Goal: Use online tool/utility: Utilize a website feature to perform a specific function

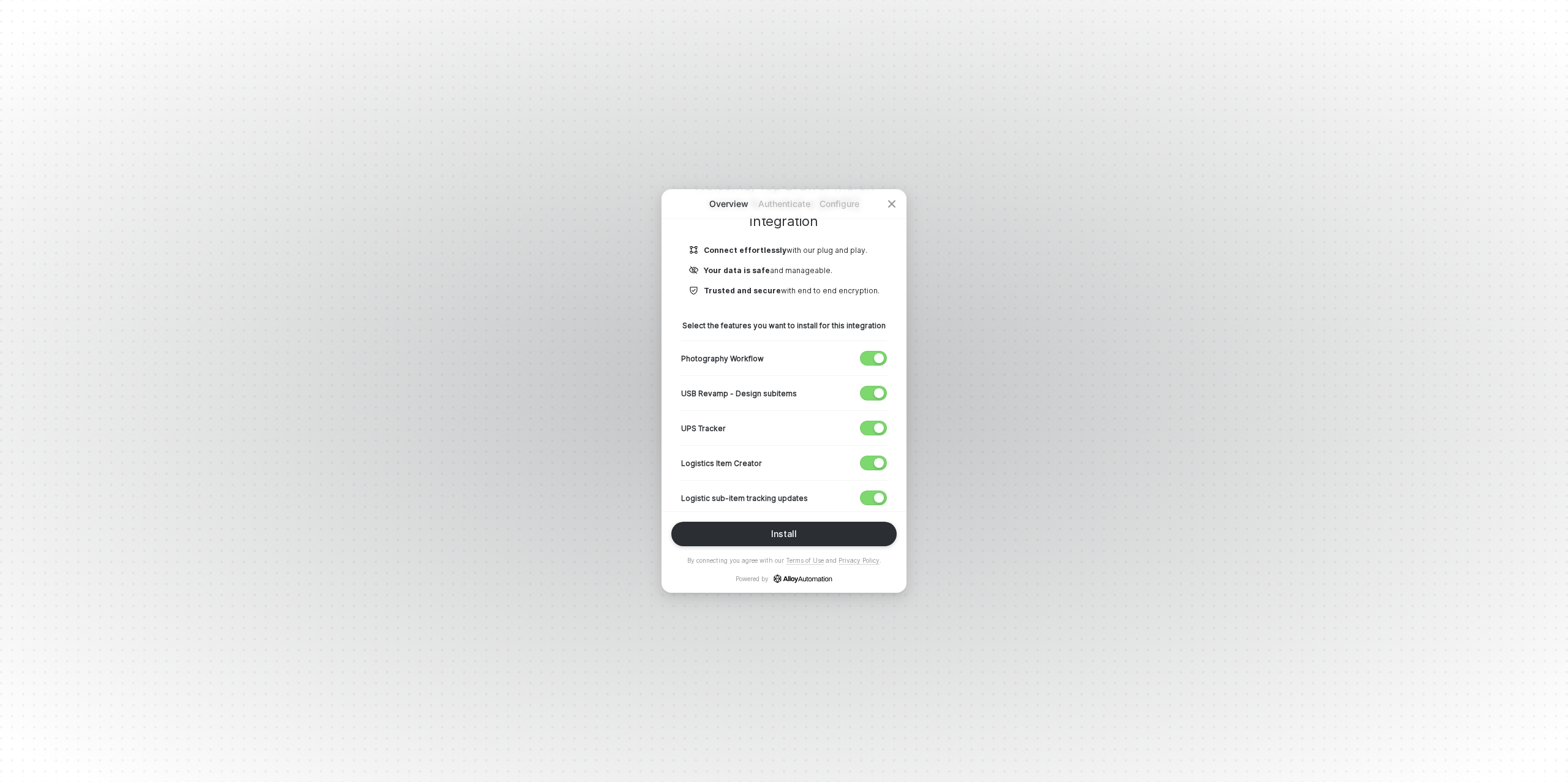
scroll to position [123, 0]
click at [875, 384] on span "button" at bounding box center [870, 391] width 20 height 14
click at [878, 423] on div "button" at bounding box center [878, 424] width 9 height 9
drag, startPoint x: 872, startPoint y: 456, endPoint x: 869, endPoint y: 477, distance: 21.2
click at [871, 456] on span "button" at bounding box center [870, 460] width 20 height 14
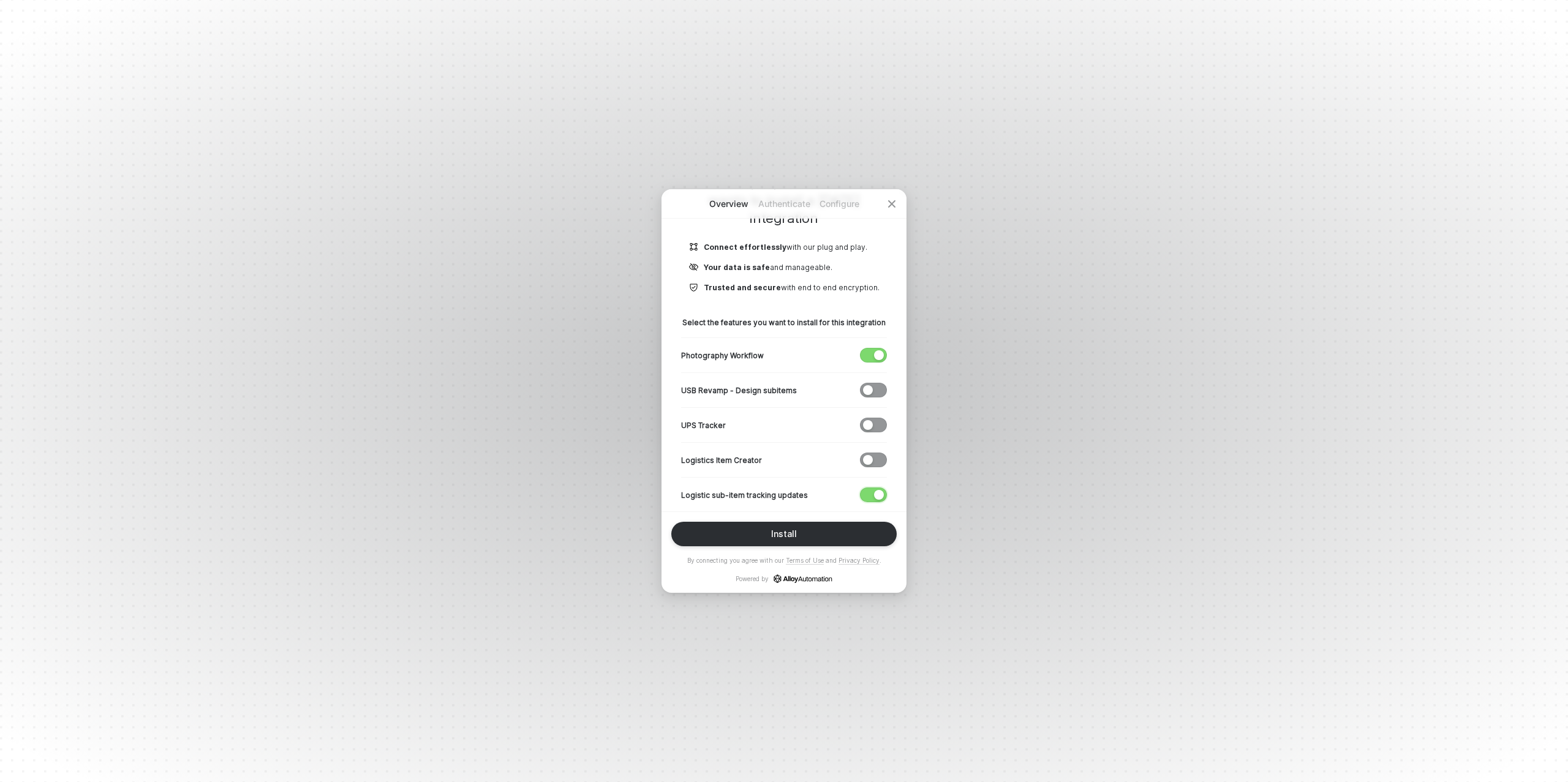
click at [866, 489] on span "button" at bounding box center [870, 495] width 20 height 14
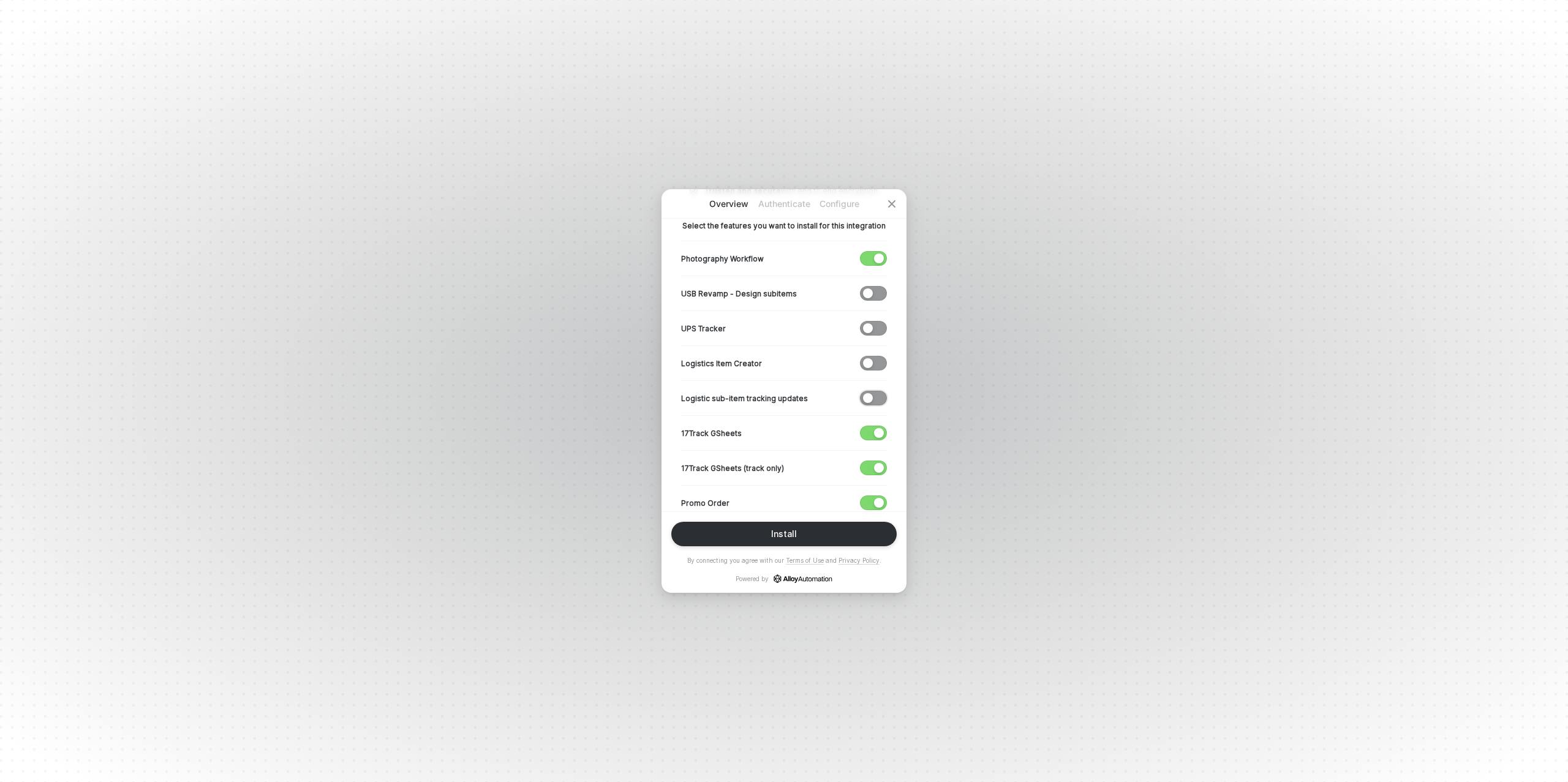
scroll to position [221, 0]
click at [876, 431] on div "button" at bounding box center [878, 432] width 9 height 9
click at [869, 463] on span "button" at bounding box center [870, 467] width 20 height 14
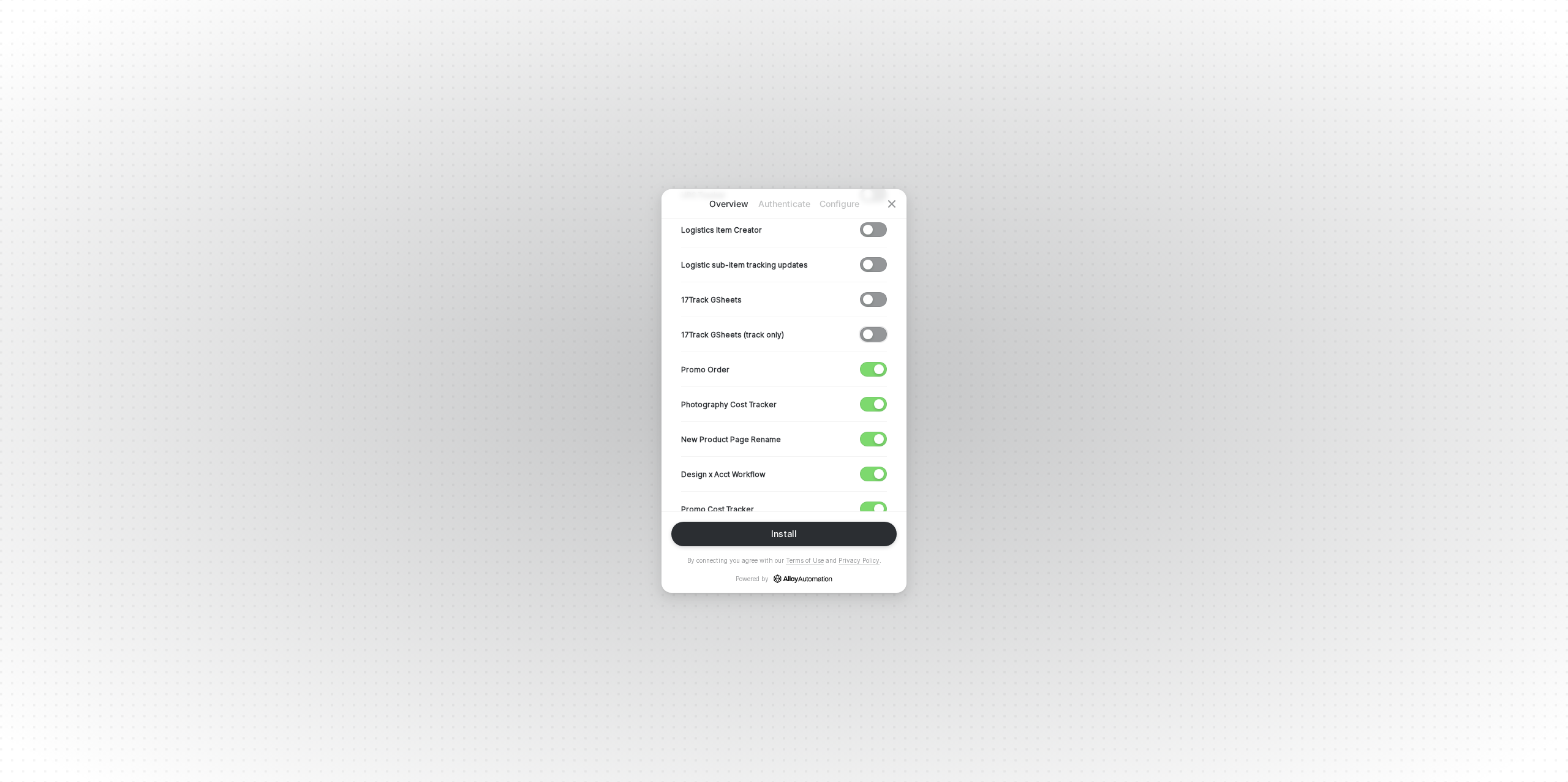
scroll to position [356, 0]
click at [874, 435] on span "button" at bounding box center [870, 437] width 20 height 14
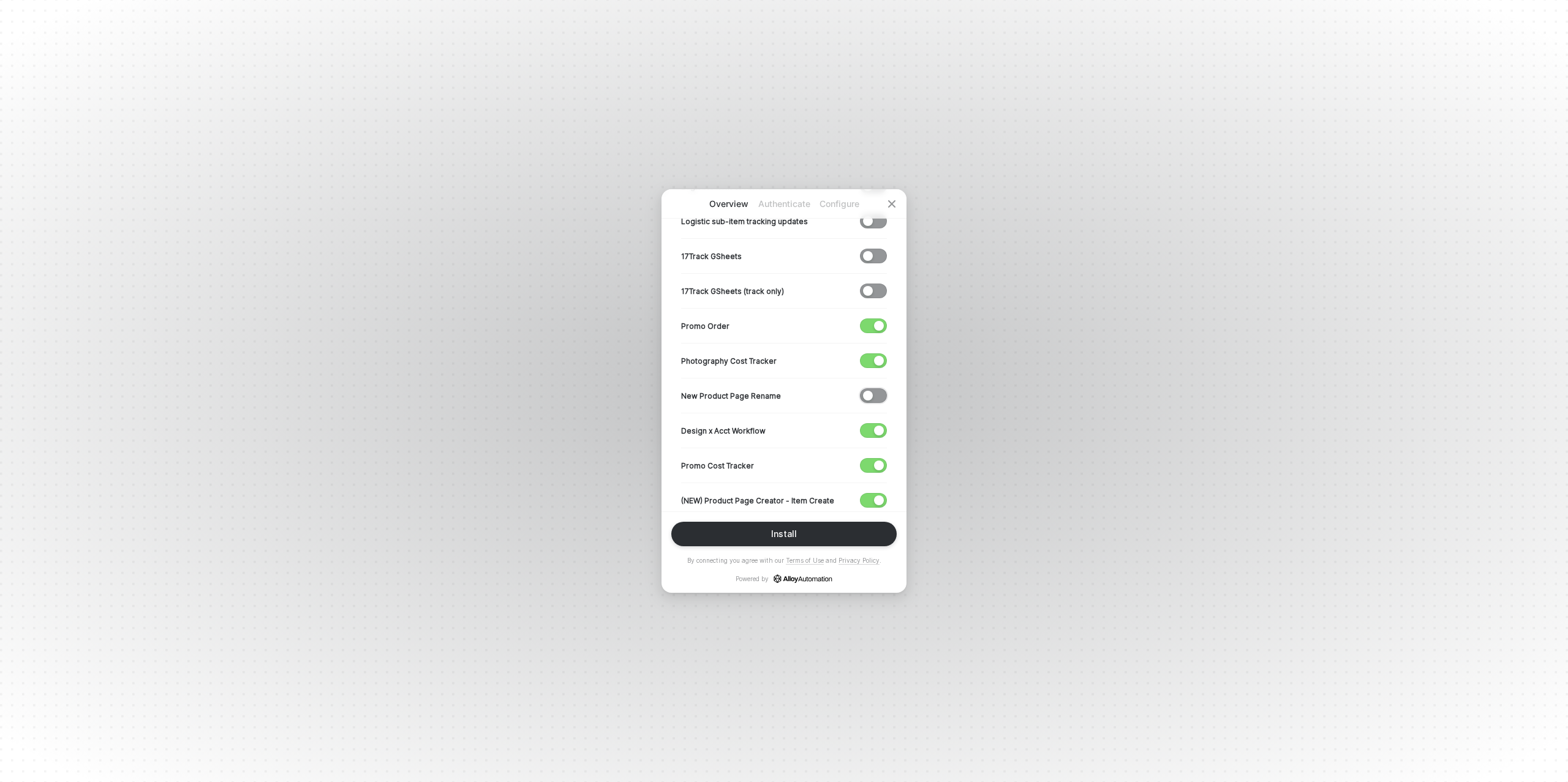
scroll to position [416, 0]
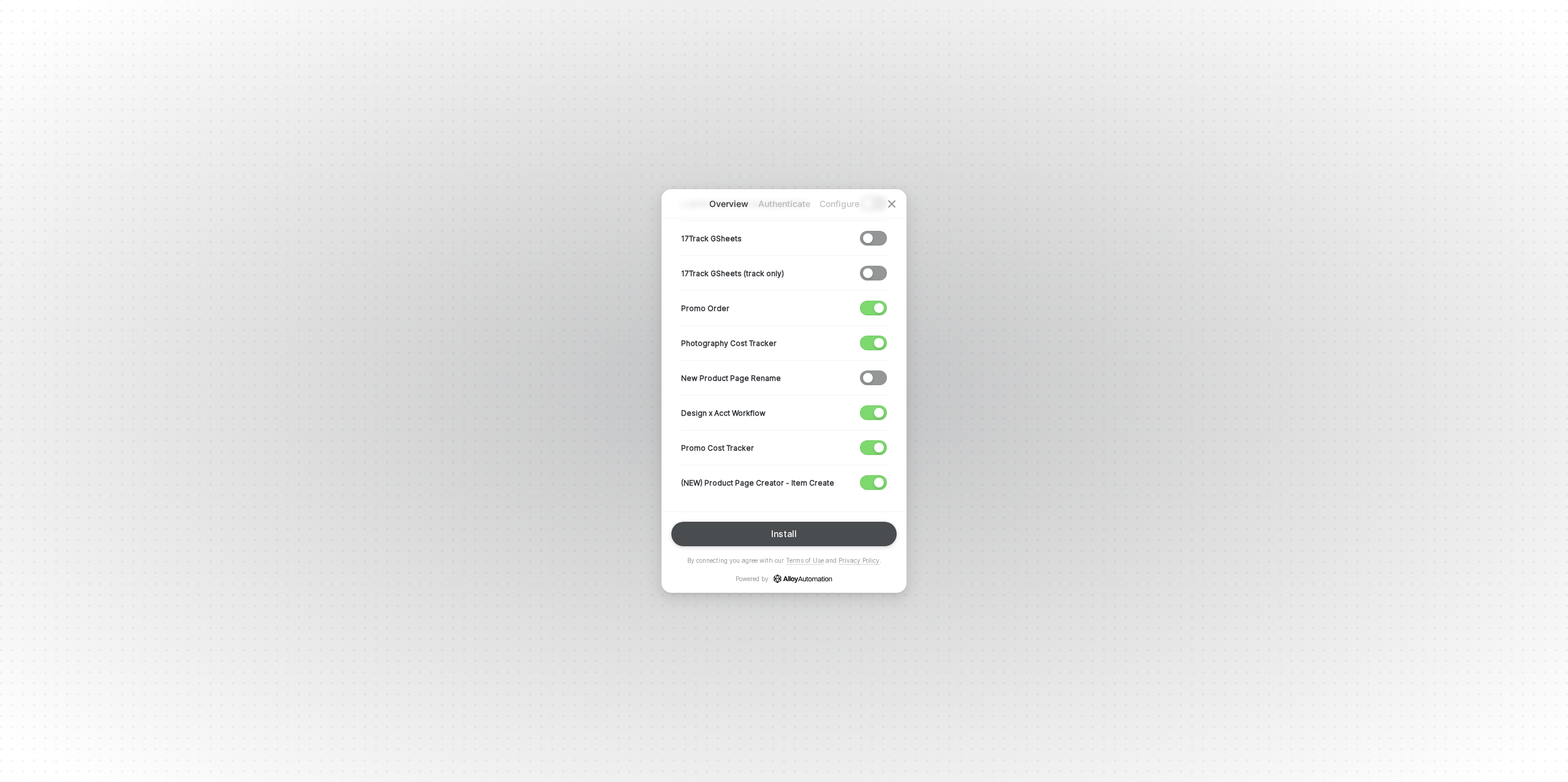
click at [774, 529] on div "Install" at bounding box center [784, 534] width 26 height 9
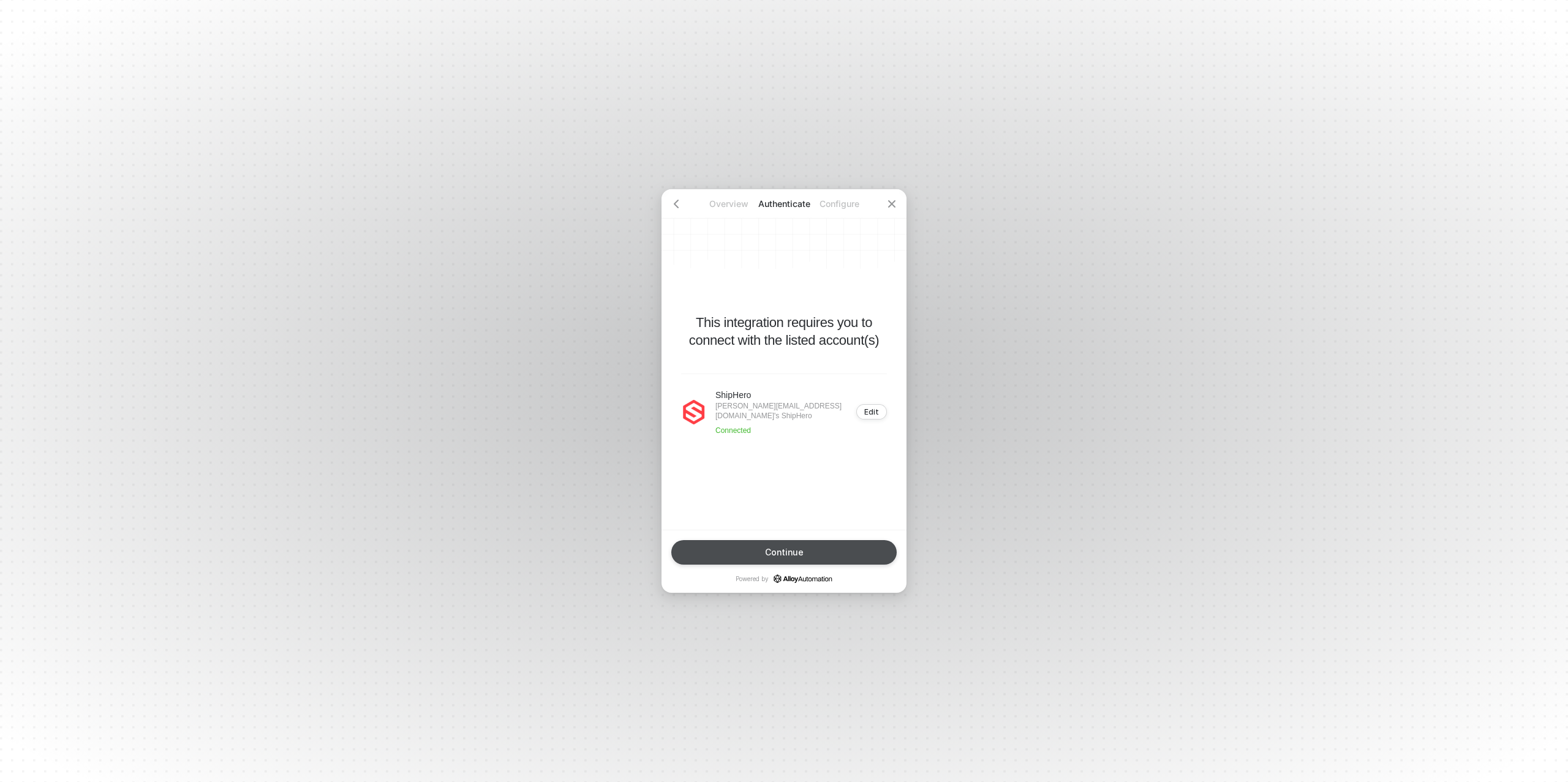
click at [784, 546] on button "Continue" at bounding box center [783, 552] width 225 height 24
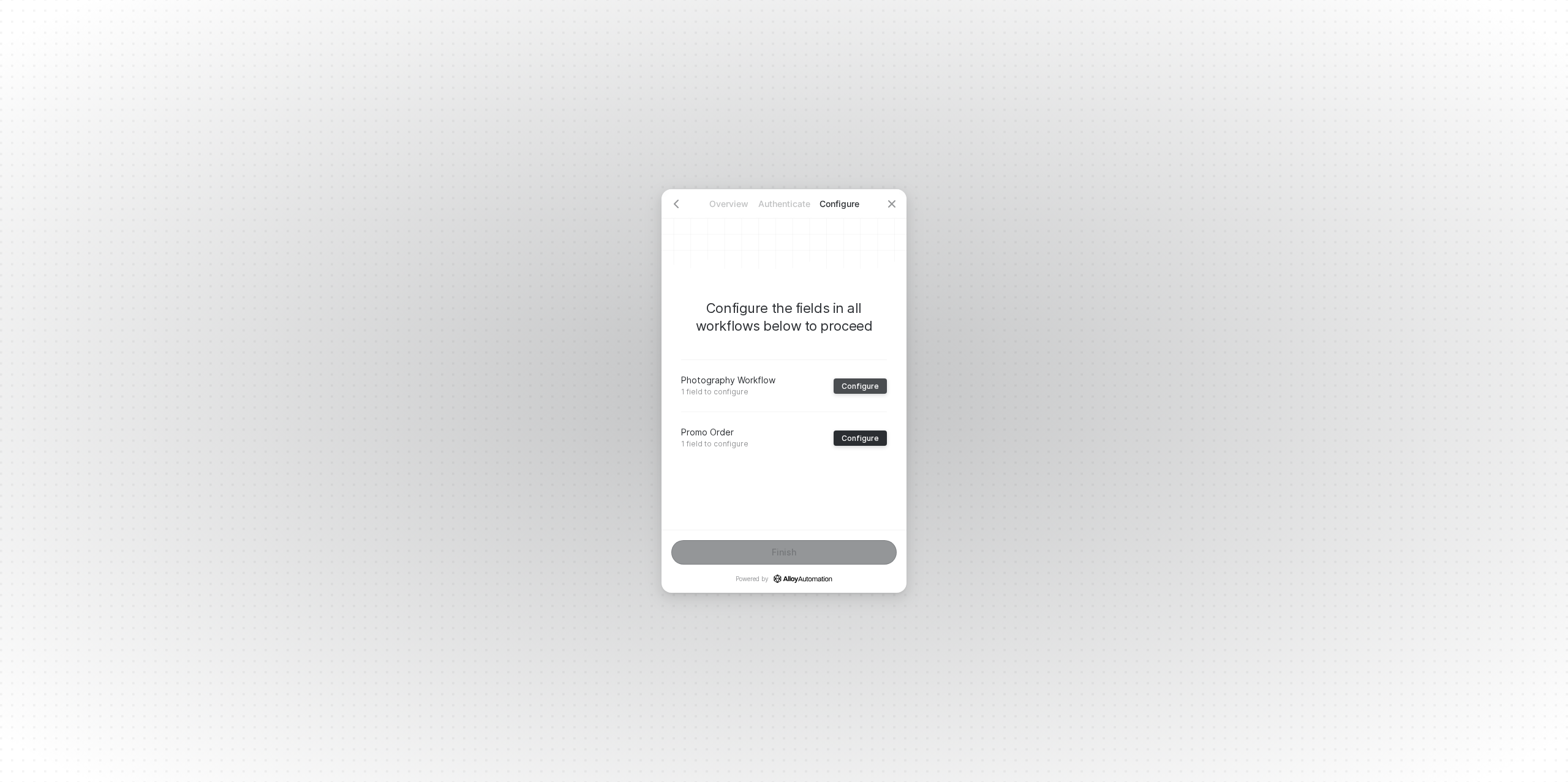
click at [863, 387] on div "Configure" at bounding box center [860, 385] width 37 height 9
click at [738, 414] on div "﻿" at bounding box center [784, 406] width 206 height 29
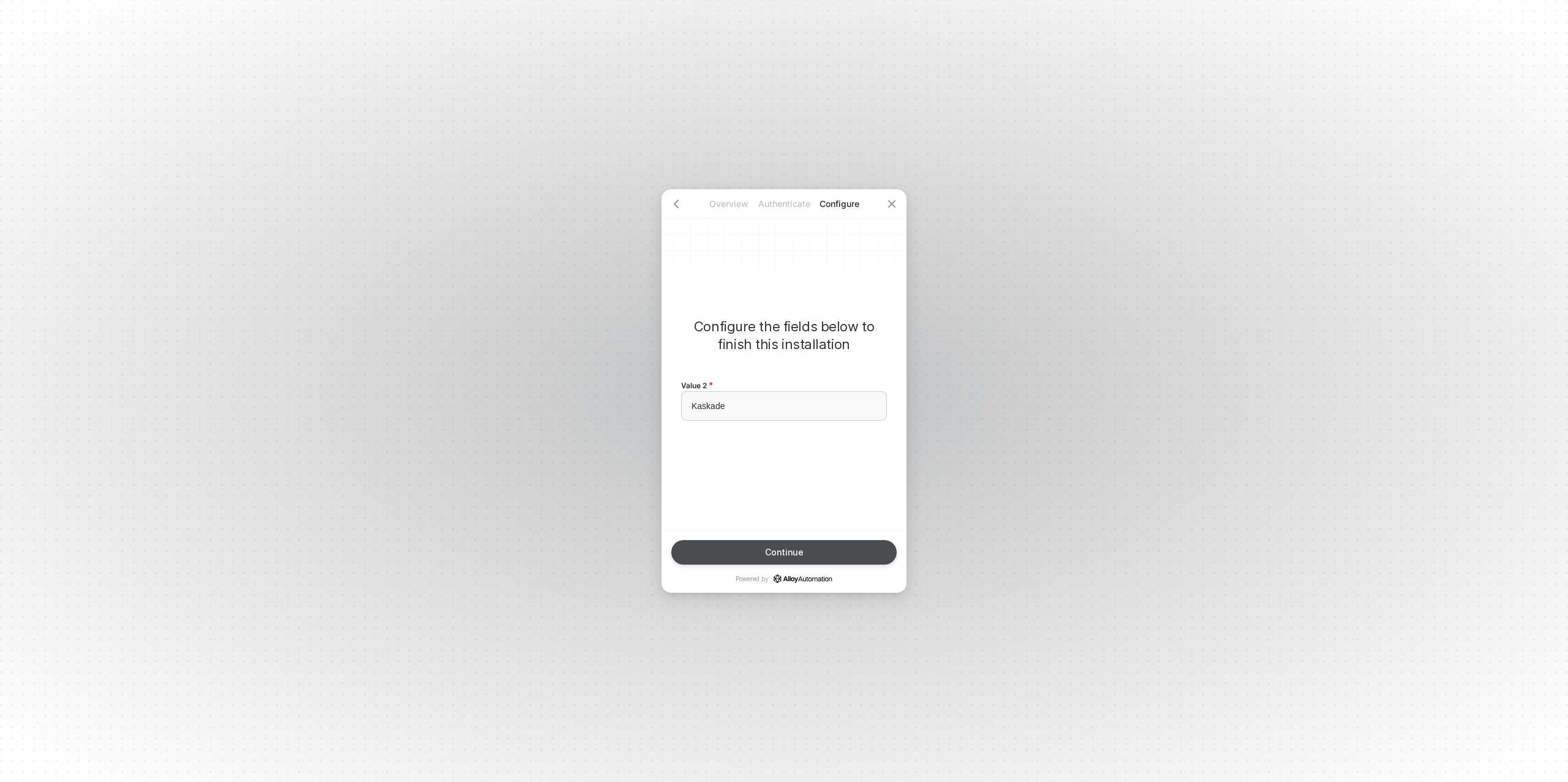
click at [773, 553] on div "Continue" at bounding box center [784, 552] width 39 height 9
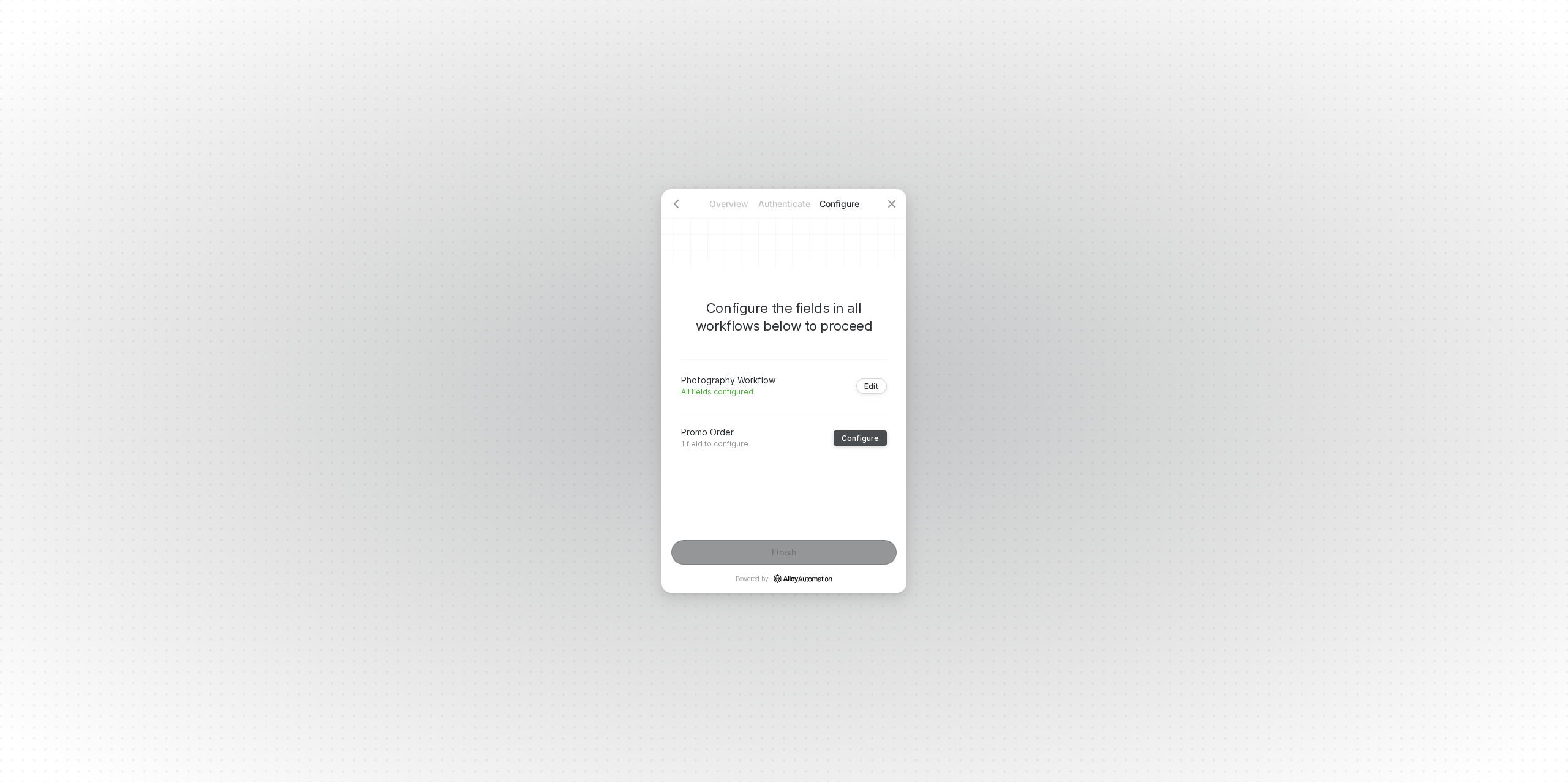
click at [874, 432] on button "Configure" at bounding box center [861, 438] width 53 height 16
click at [723, 398] on div "﻿" at bounding box center [784, 406] width 206 height 29
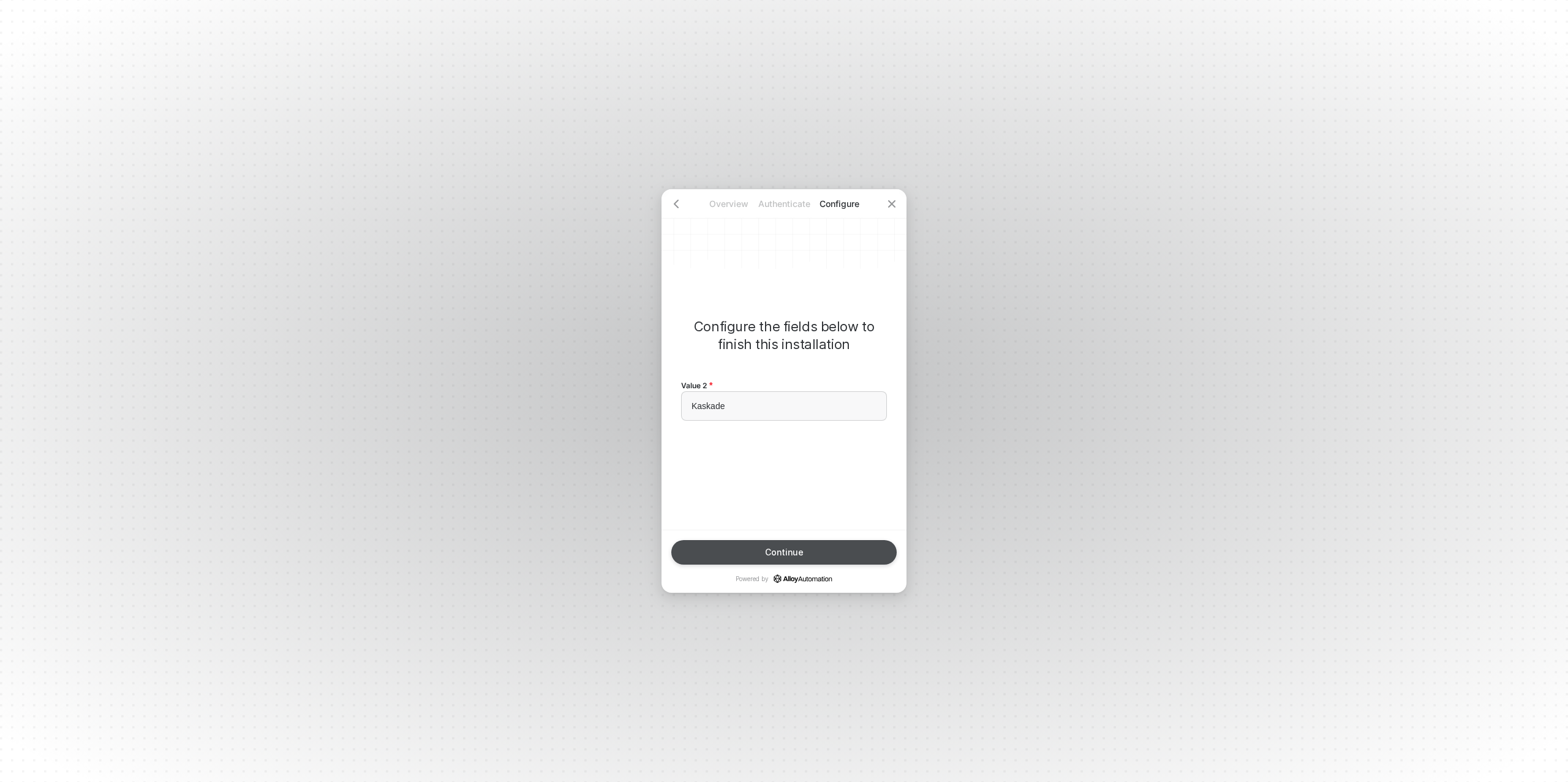
click at [786, 549] on div "Continue" at bounding box center [784, 552] width 39 height 9
click at [806, 550] on button "Finish" at bounding box center [783, 552] width 225 height 24
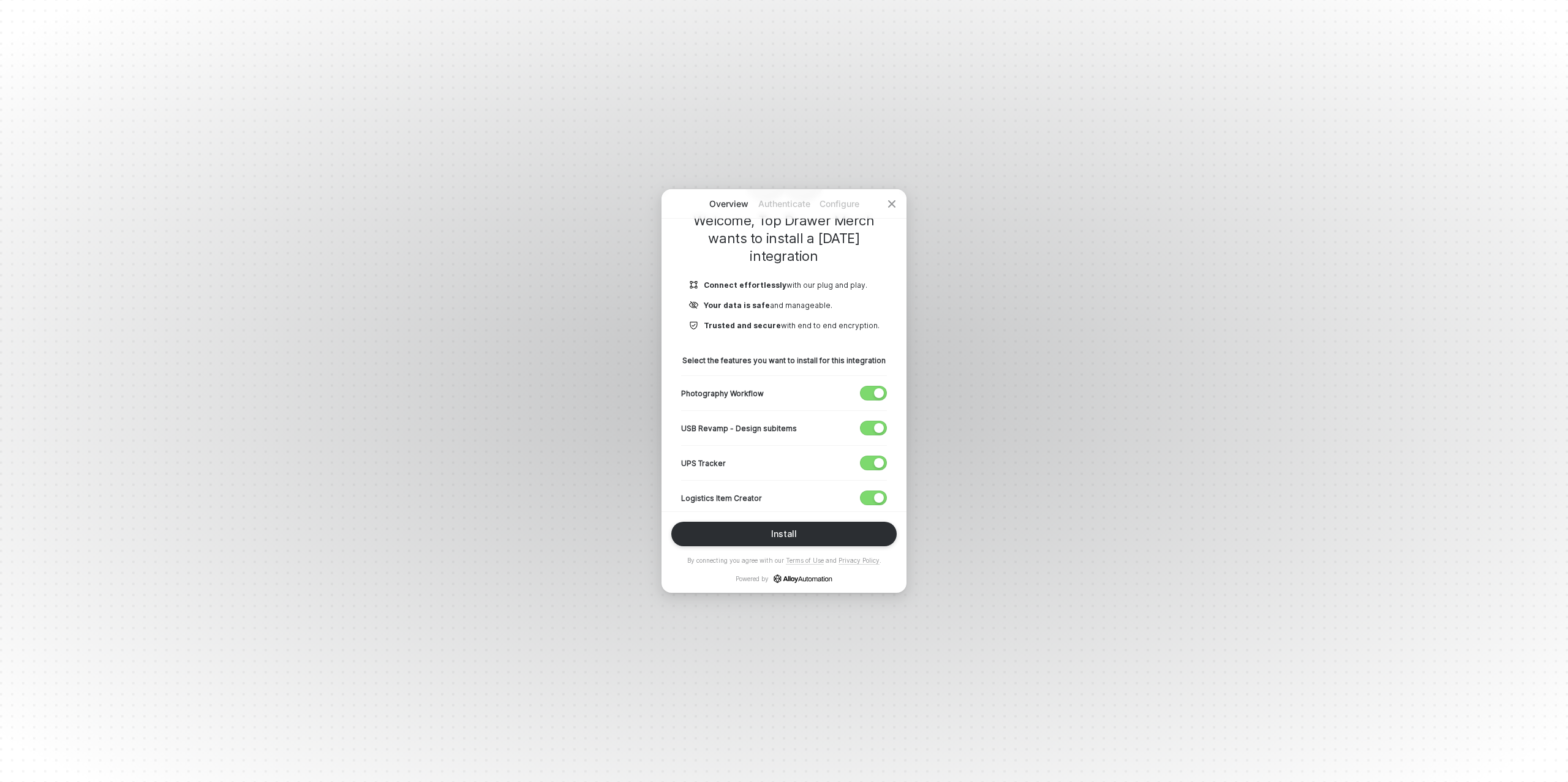
scroll to position [89, 0]
click at [881, 420] on div "button" at bounding box center [878, 424] width 9 height 9
click at [874, 455] on div "button" at bounding box center [878, 460] width 9 height 9
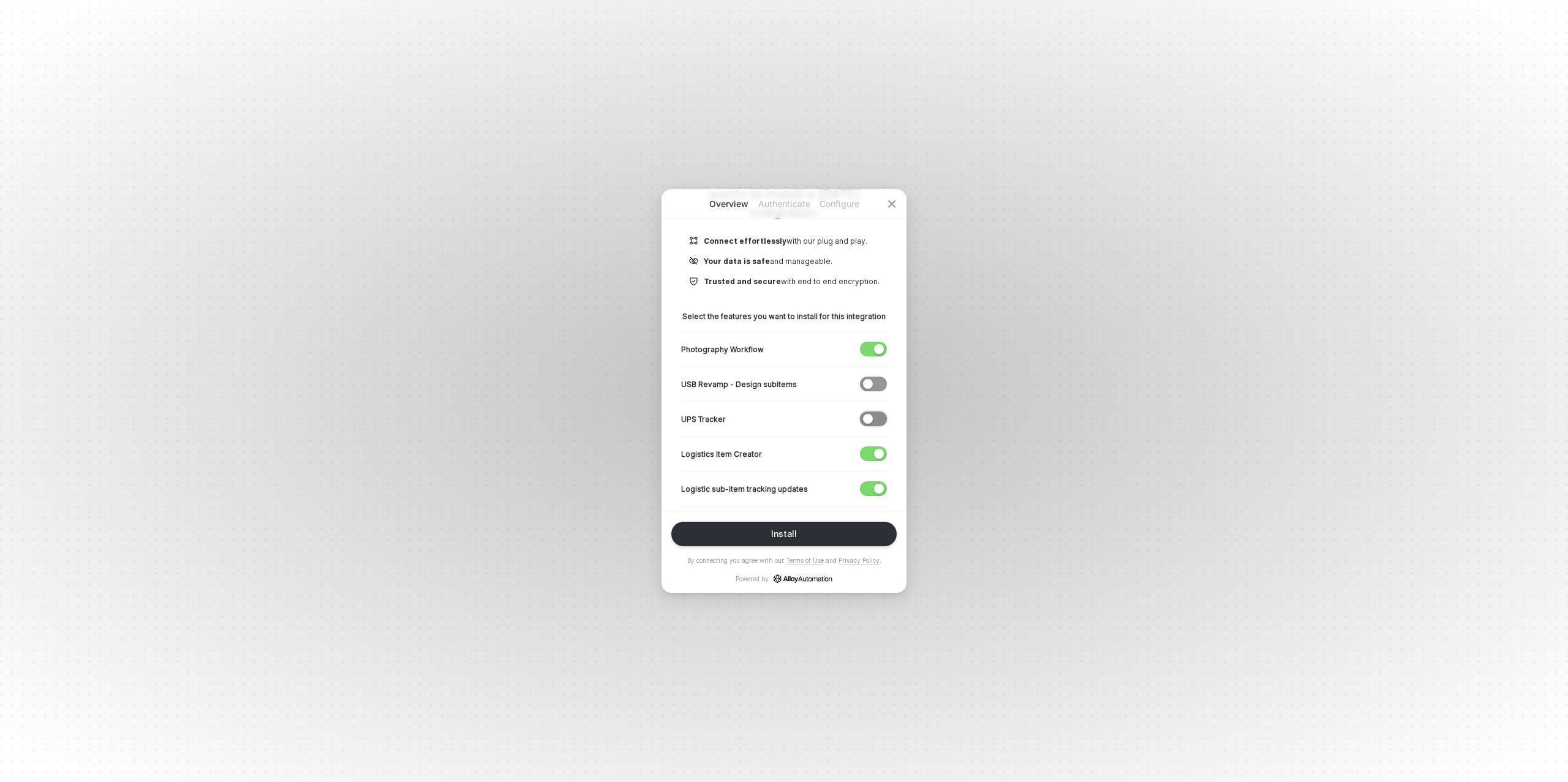
scroll to position [132, 0]
click at [869, 446] on span "button" at bounding box center [870, 452] width 20 height 14
drag, startPoint x: 871, startPoint y: 487, endPoint x: 862, endPoint y: 479, distance: 12.0
click at [871, 487] on span "button" at bounding box center [870, 486] width 20 height 14
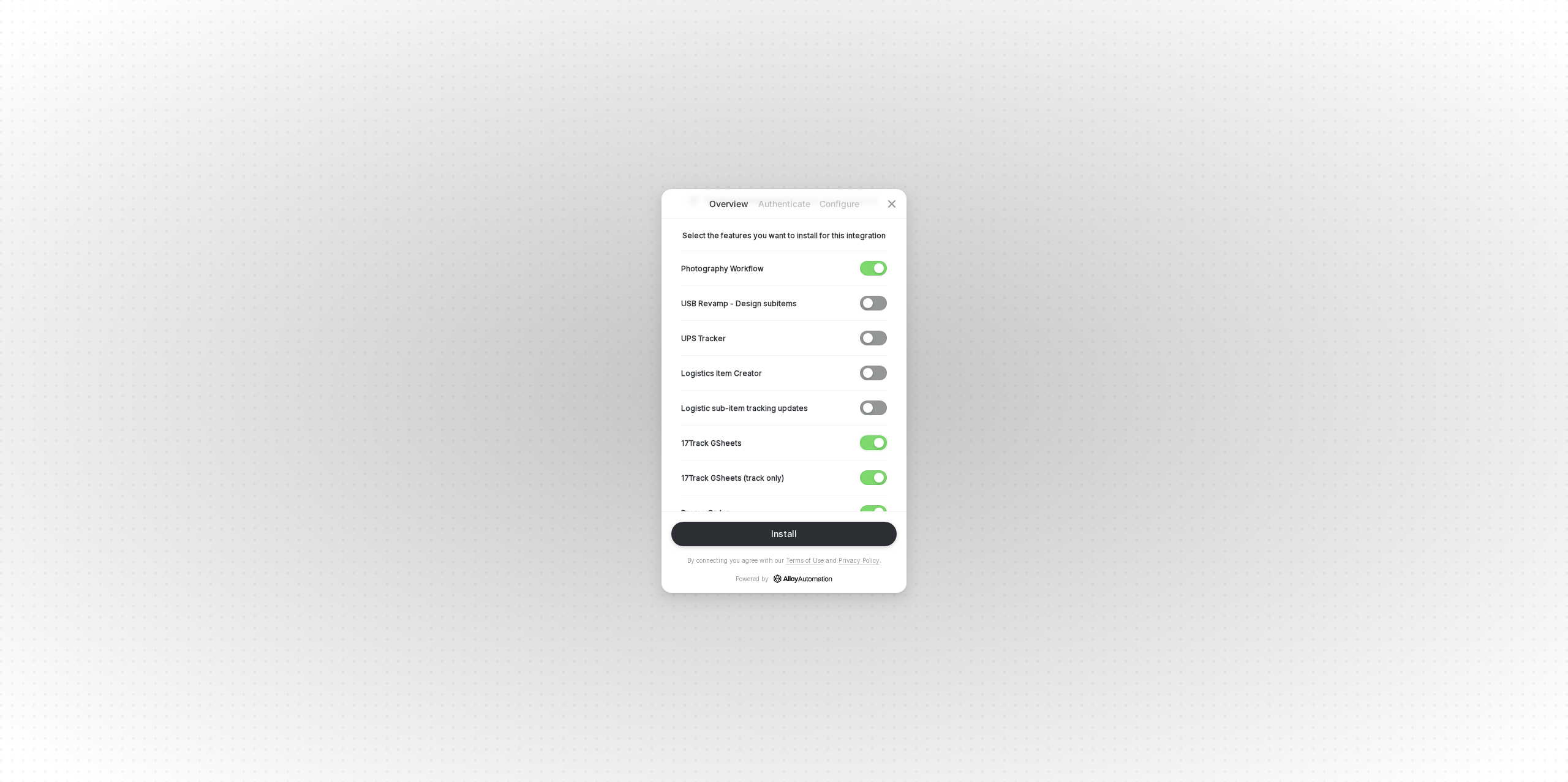
click at [869, 442] on span "button" at bounding box center [870, 443] width 20 height 14
drag, startPoint x: 873, startPoint y: 473, endPoint x: 843, endPoint y: 461, distance: 32.3
click at [872, 473] on span "button" at bounding box center [870, 478] width 20 height 14
click at [869, 404] on span "button" at bounding box center [870, 406] width 20 height 14
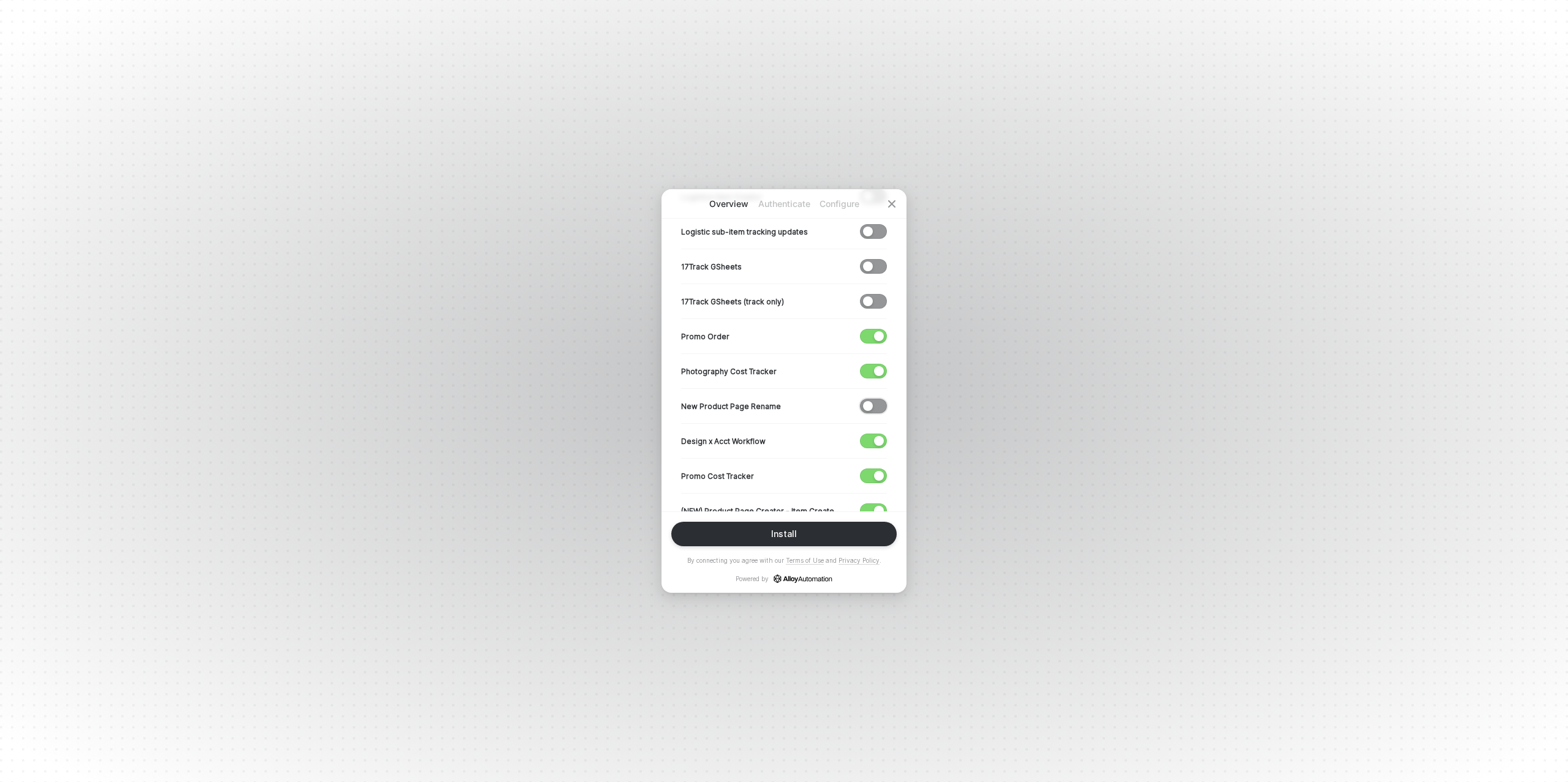
scroll to position [416, 0]
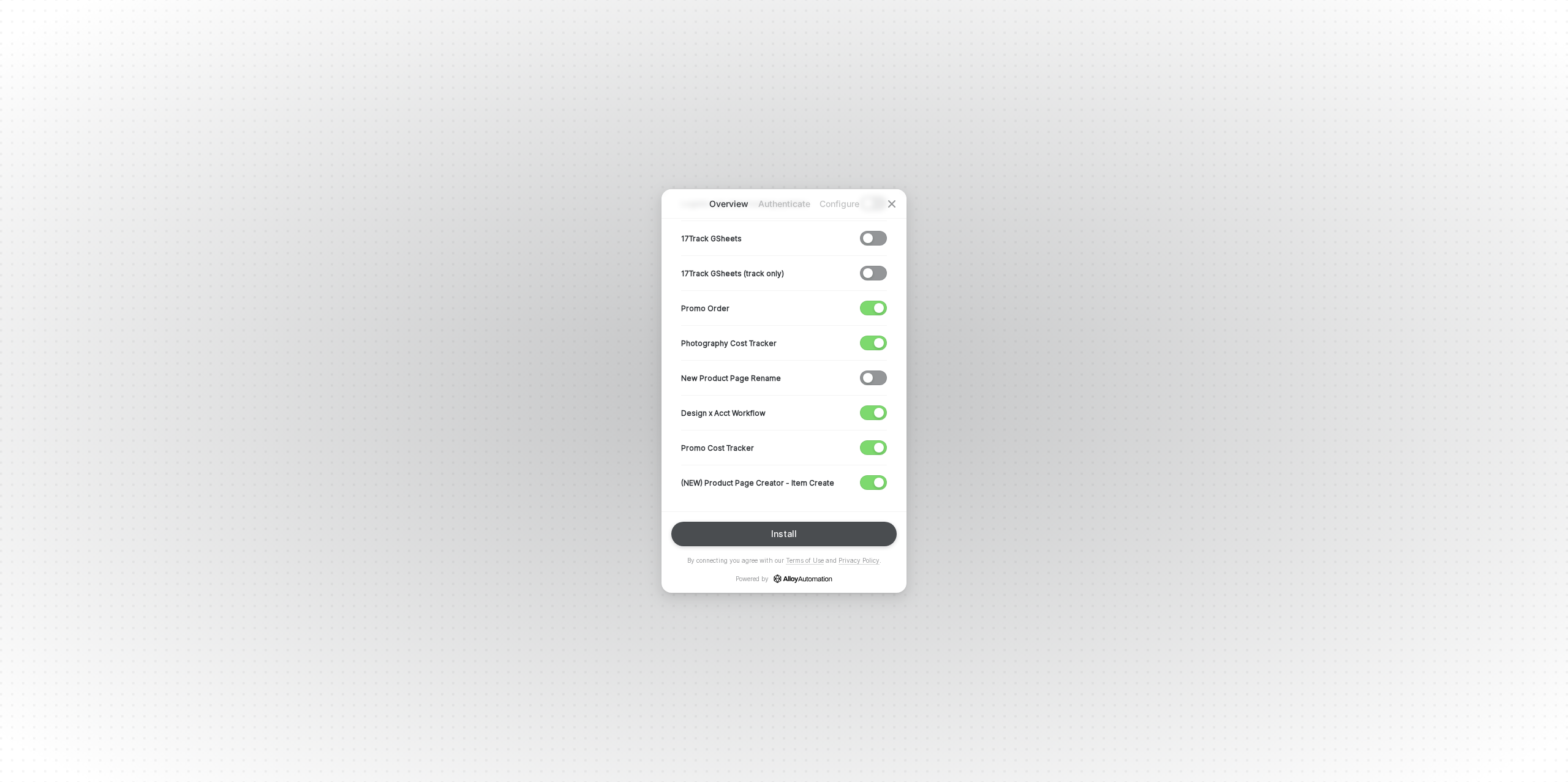
click at [787, 538] on div "Install" at bounding box center [784, 534] width 26 height 9
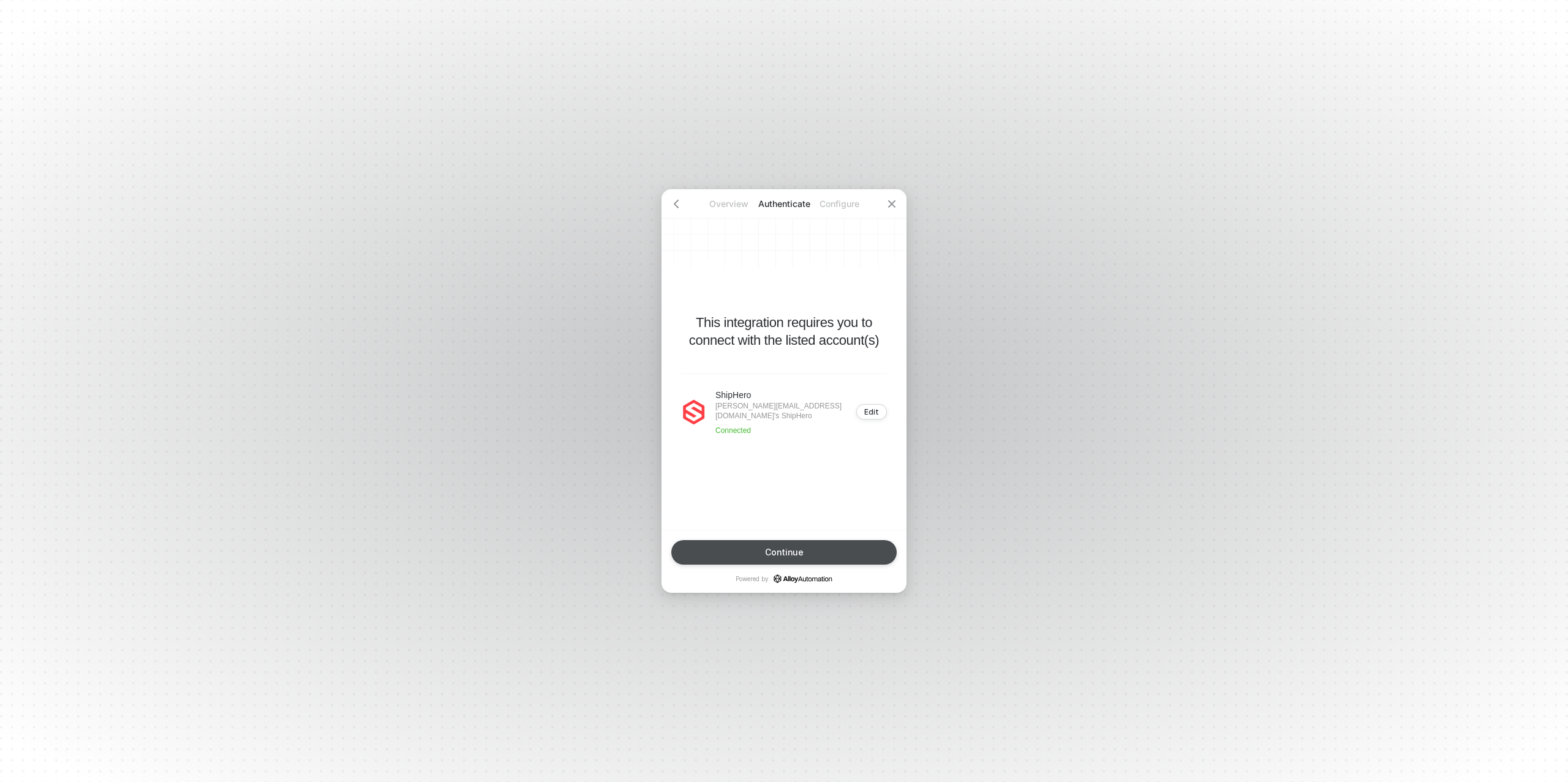
click at [787, 550] on div "Continue" at bounding box center [784, 552] width 39 height 9
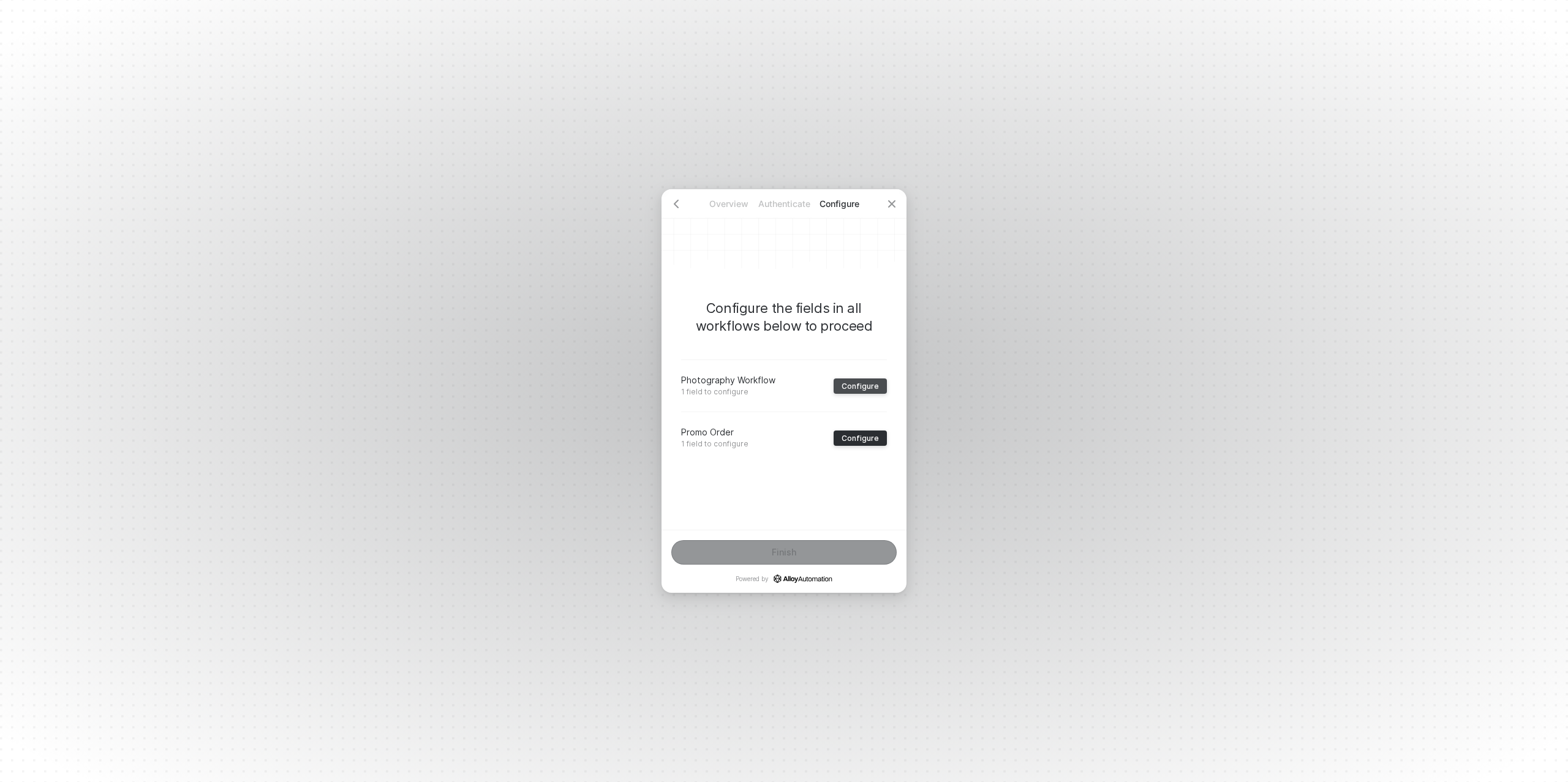
click at [855, 389] on div "Configure" at bounding box center [860, 385] width 37 height 9
click at [743, 402] on div "﻿" at bounding box center [784, 406] width 185 height 10
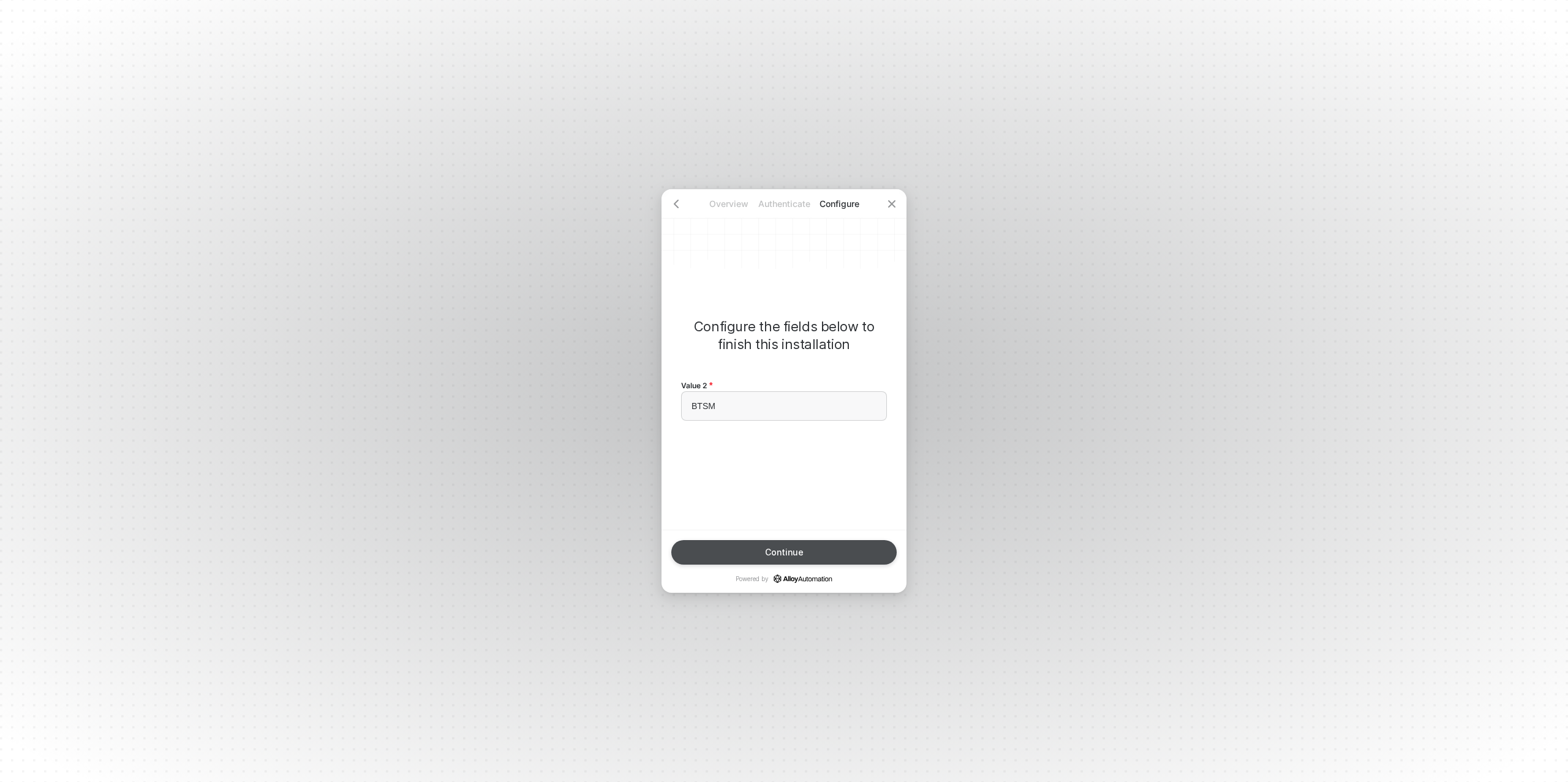
click at [784, 557] on div "Continue" at bounding box center [784, 552] width 39 height 9
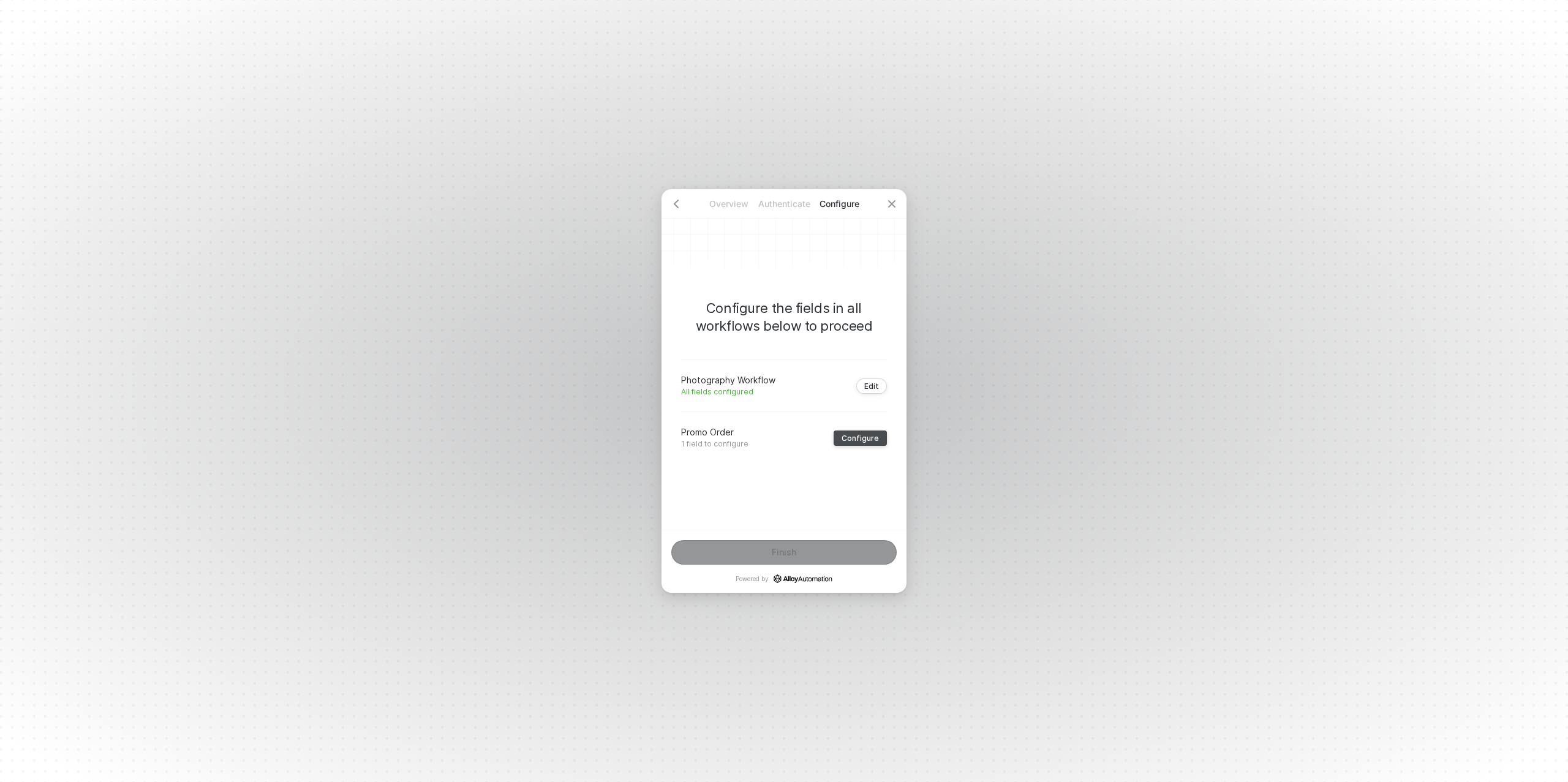
click at [860, 436] on div "Configure" at bounding box center [860, 438] width 37 height 9
click at [735, 410] on div "﻿" at bounding box center [784, 406] width 185 height 10
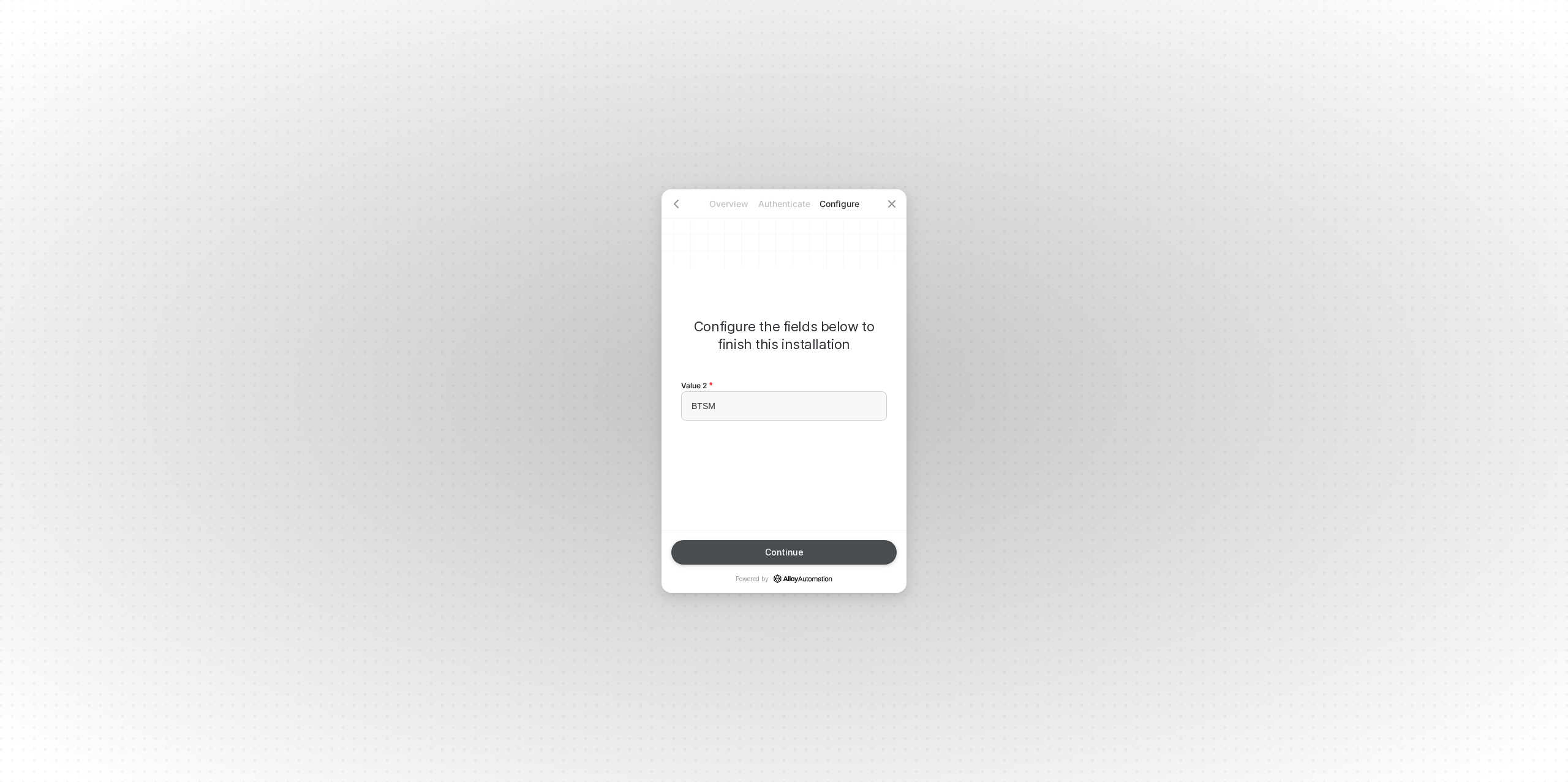
click at [779, 553] on div "Continue" at bounding box center [784, 552] width 39 height 9
click at [786, 547] on div "Finish" at bounding box center [784, 552] width 24 height 9
click at [785, 550] on div "Done" at bounding box center [784, 552] width 22 height 9
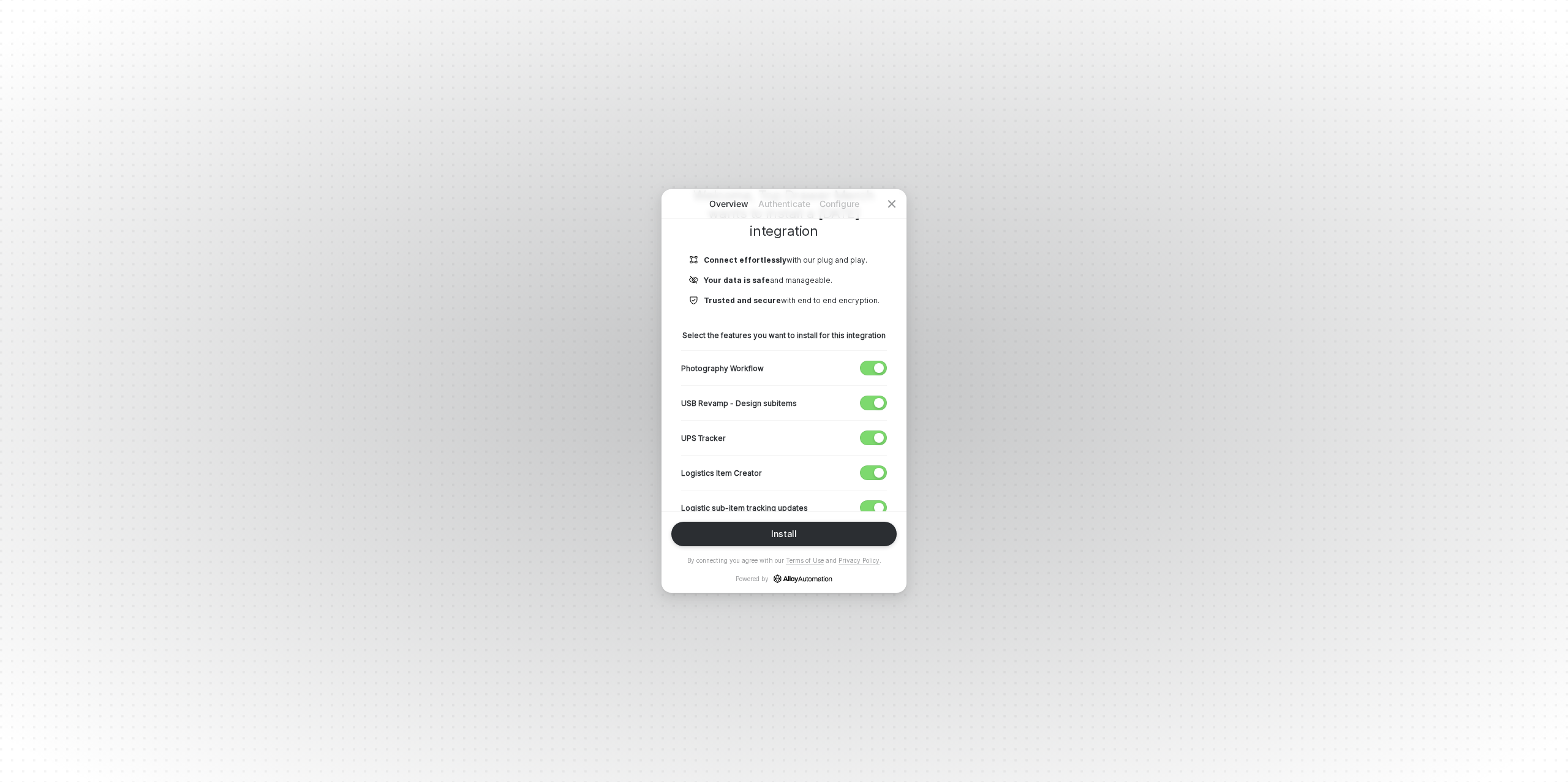
scroll to position [118, 0]
click at [874, 399] on span "button" at bounding box center [870, 396] width 20 height 14
drag, startPoint x: 871, startPoint y: 425, endPoint x: 872, endPoint y: 449, distance: 24.0
click at [871, 425] on span "button" at bounding box center [870, 430] width 20 height 14
drag, startPoint x: 874, startPoint y: 461, endPoint x: 786, endPoint y: 413, distance: 100.2
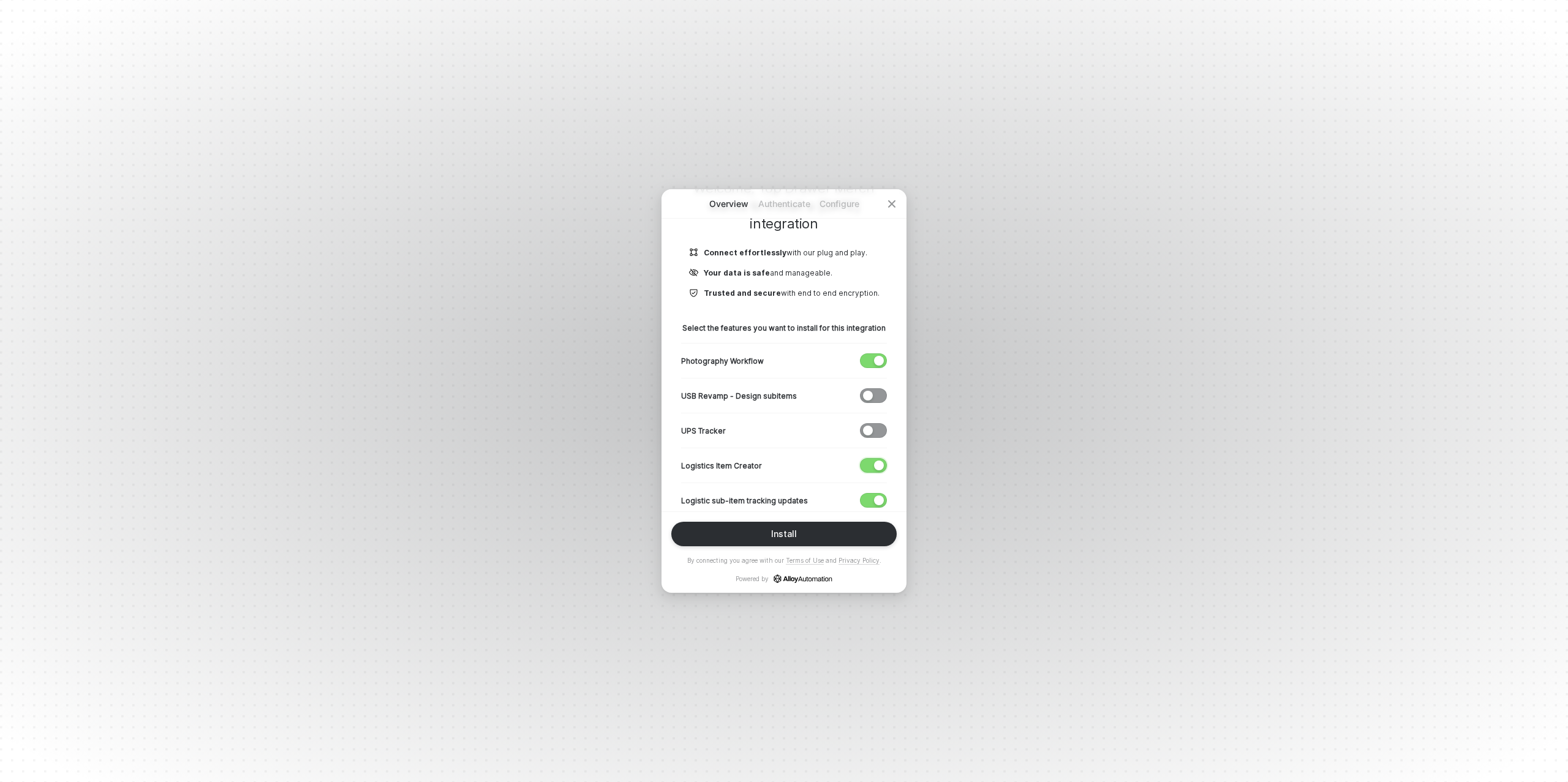
click at [874, 461] on div "button" at bounding box center [878, 465] width 9 height 9
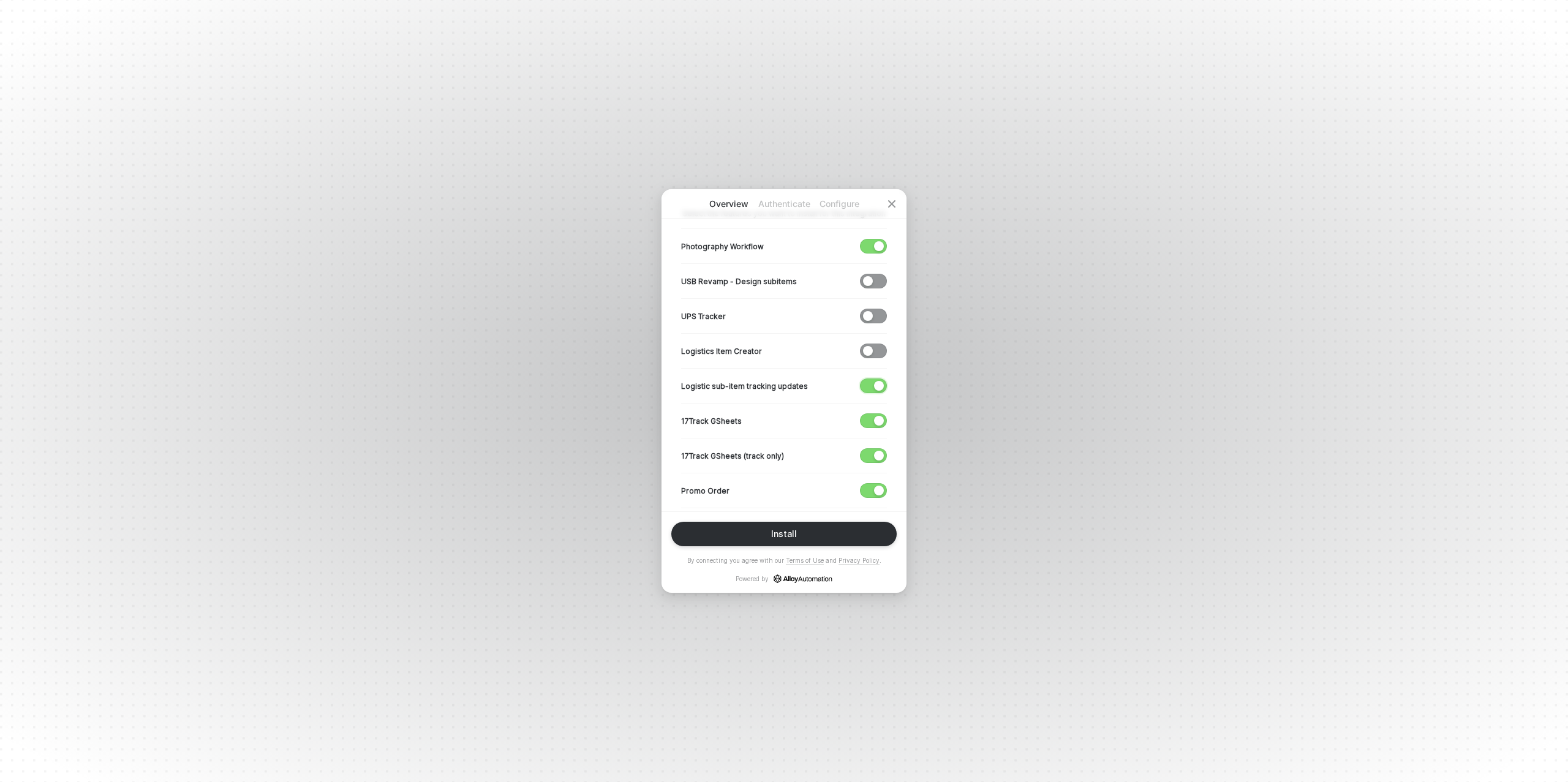
drag, startPoint x: 873, startPoint y: 385, endPoint x: 872, endPoint y: 394, distance: 9.1
click at [873, 385] on span "button" at bounding box center [870, 386] width 20 height 14
drag, startPoint x: 873, startPoint y: 416, endPoint x: 873, endPoint y: 429, distance: 13.0
click at [873, 416] on span "button" at bounding box center [870, 421] width 20 height 14
click at [875, 452] on div "button" at bounding box center [878, 455] width 9 height 9
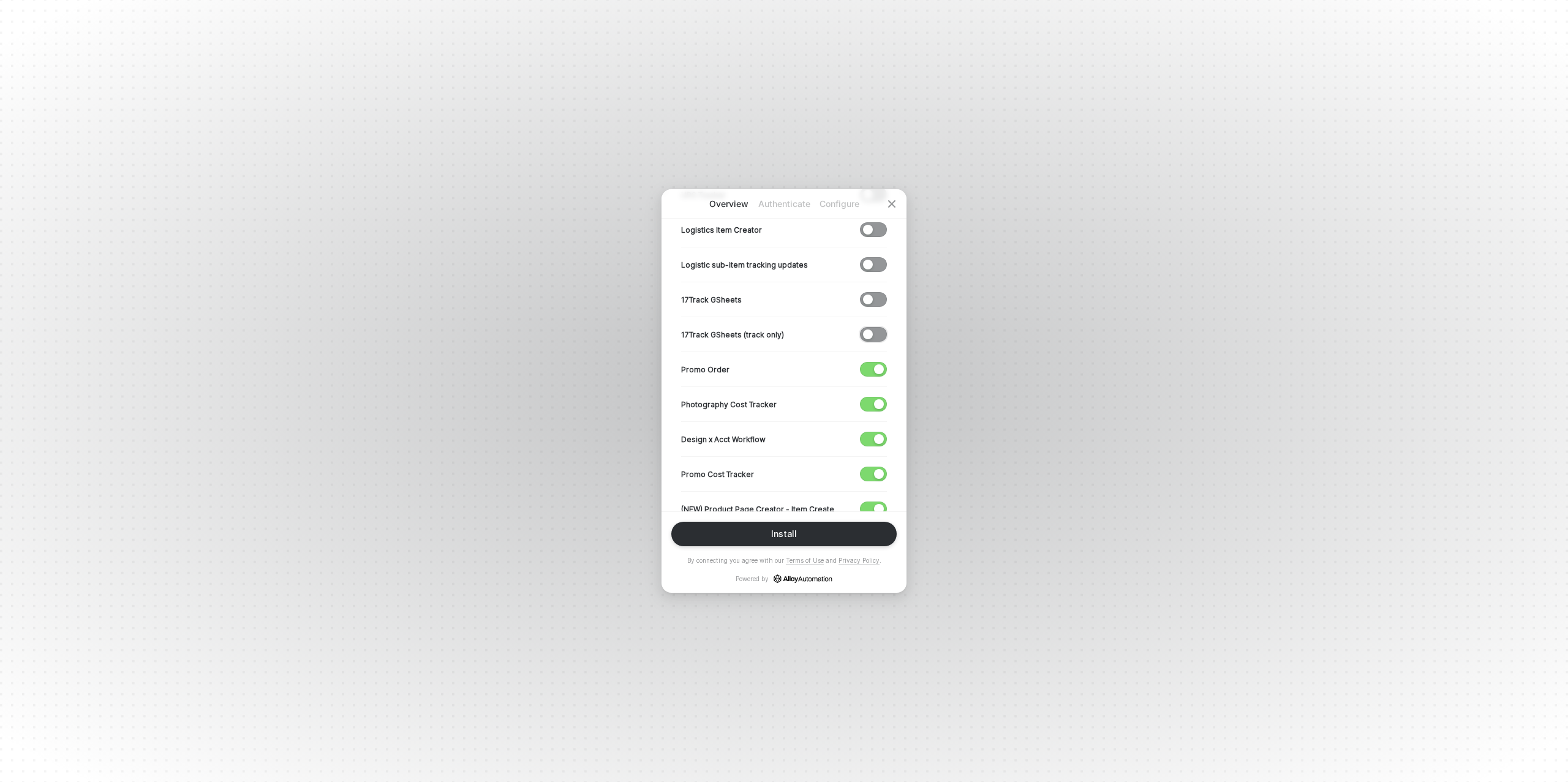
scroll to position [380, 0]
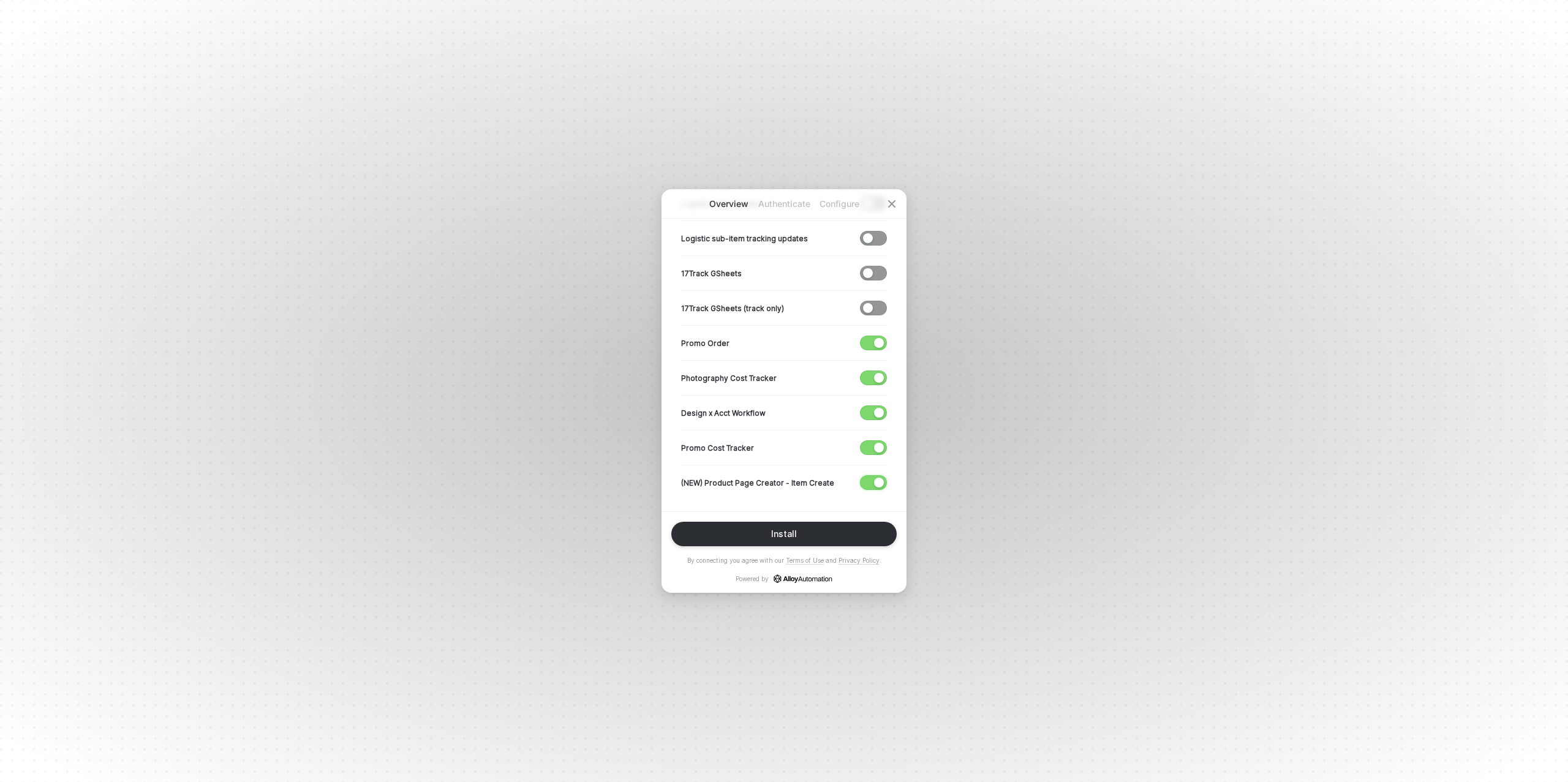
click at [878, 478] on div "button" at bounding box center [878, 482] width 9 height 9
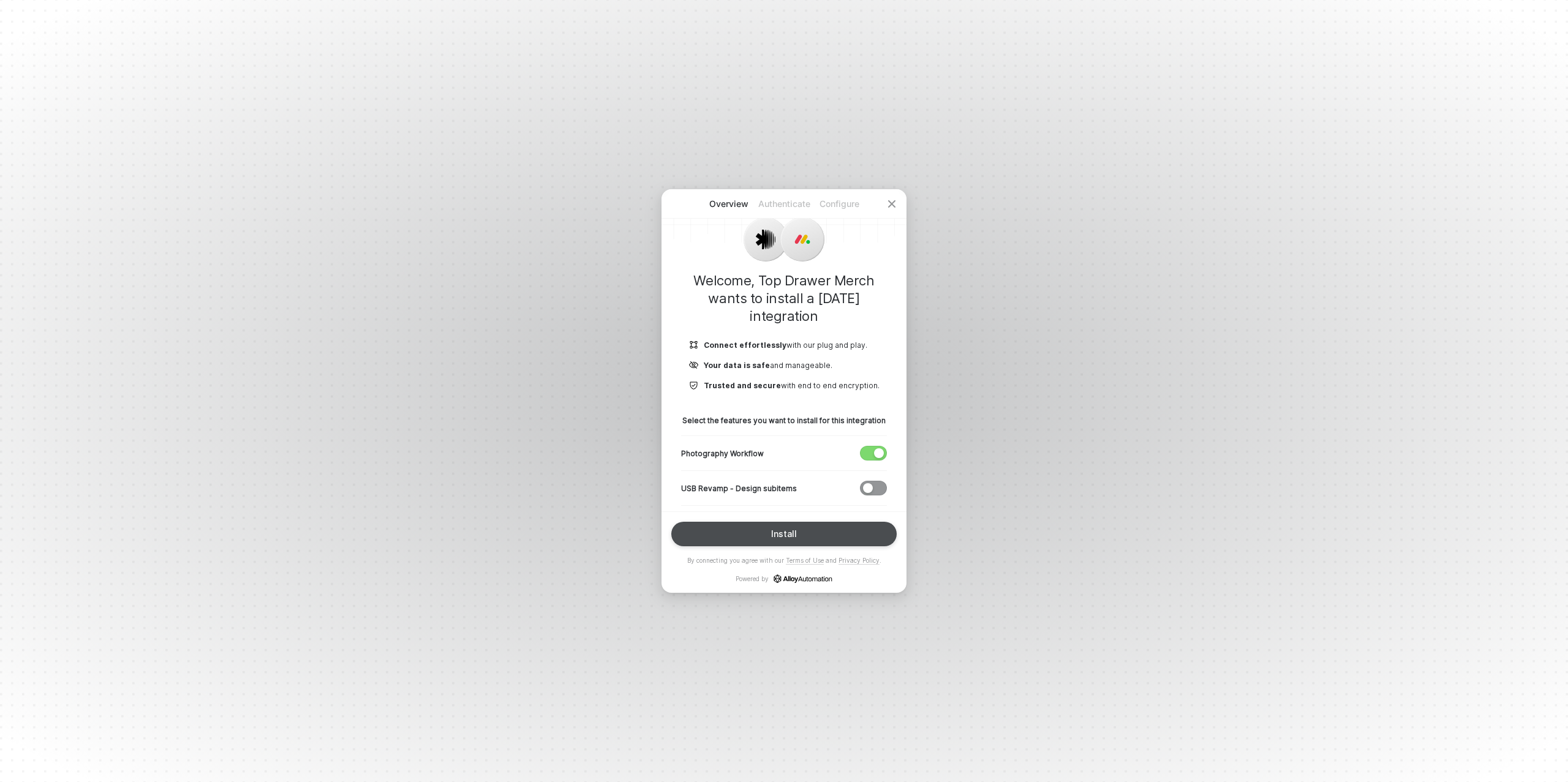
scroll to position [24, 0]
click at [793, 536] on div "Install" at bounding box center [784, 534] width 26 height 9
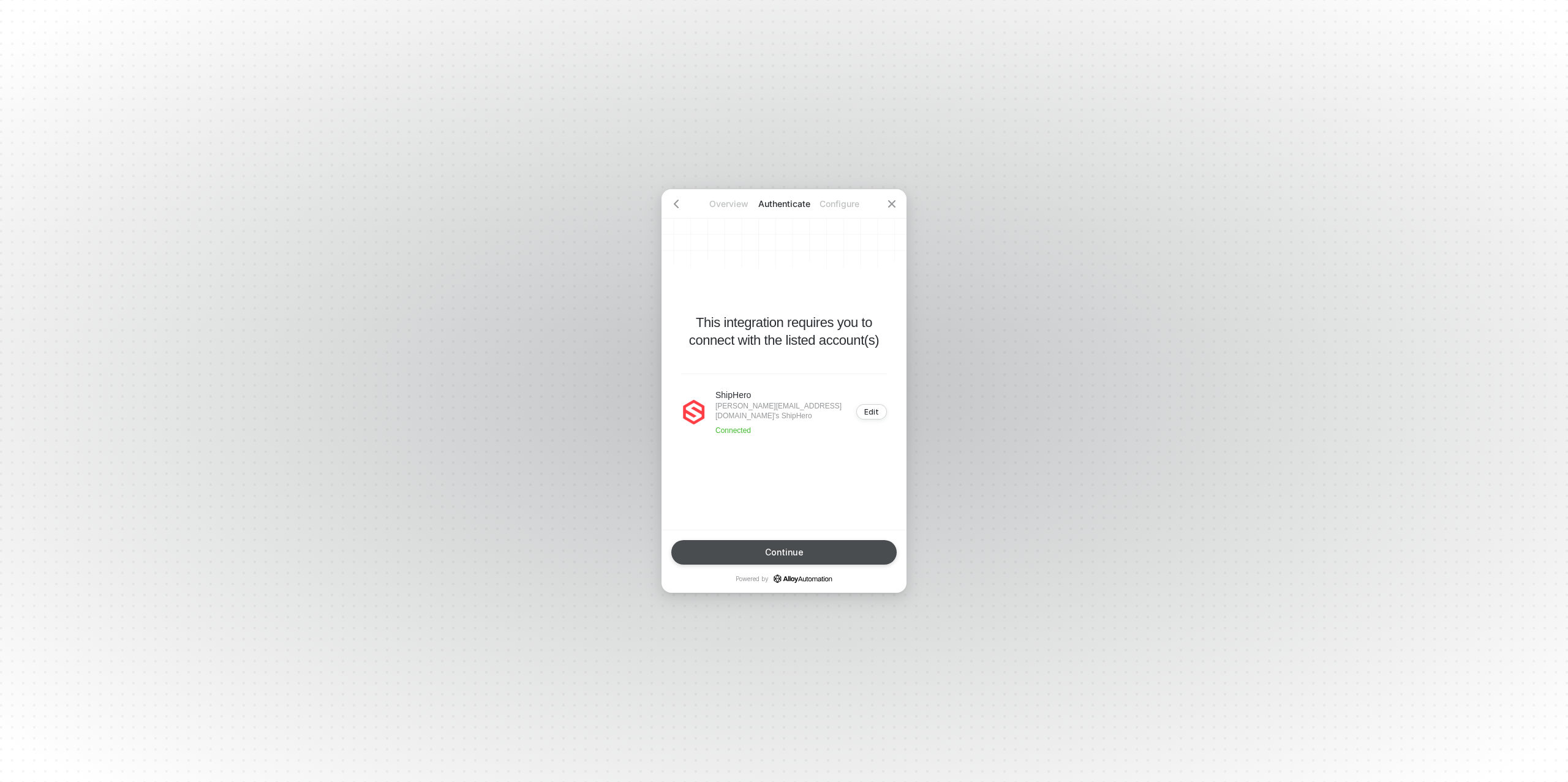
click at [781, 554] on div "Continue" at bounding box center [784, 552] width 39 height 9
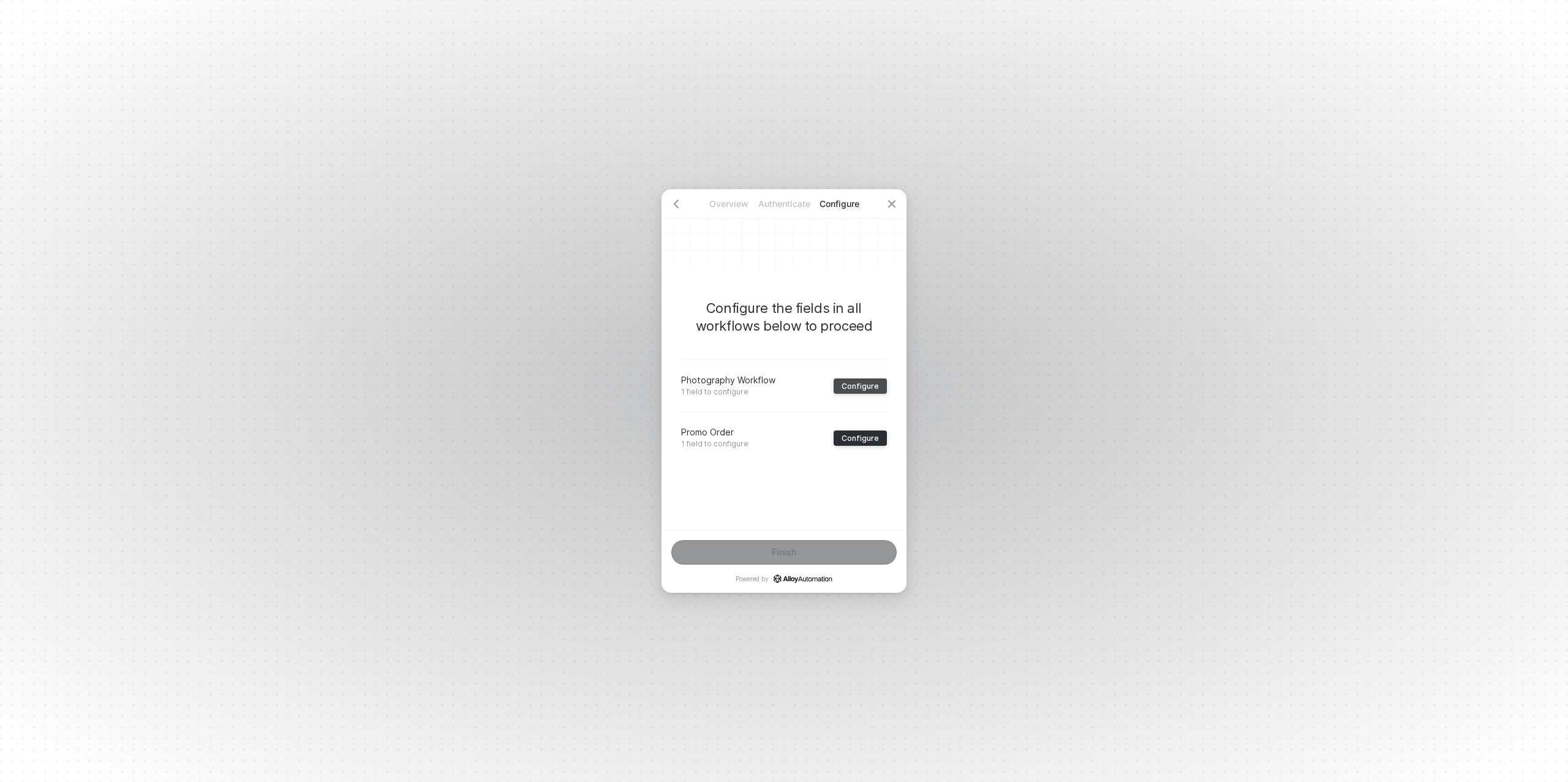
click at [856, 385] on div "Configure" at bounding box center [860, 385] width 37 height 9
click at [743, 414] on div "﻿" at bounding box center [784, 406] width 206 height 29
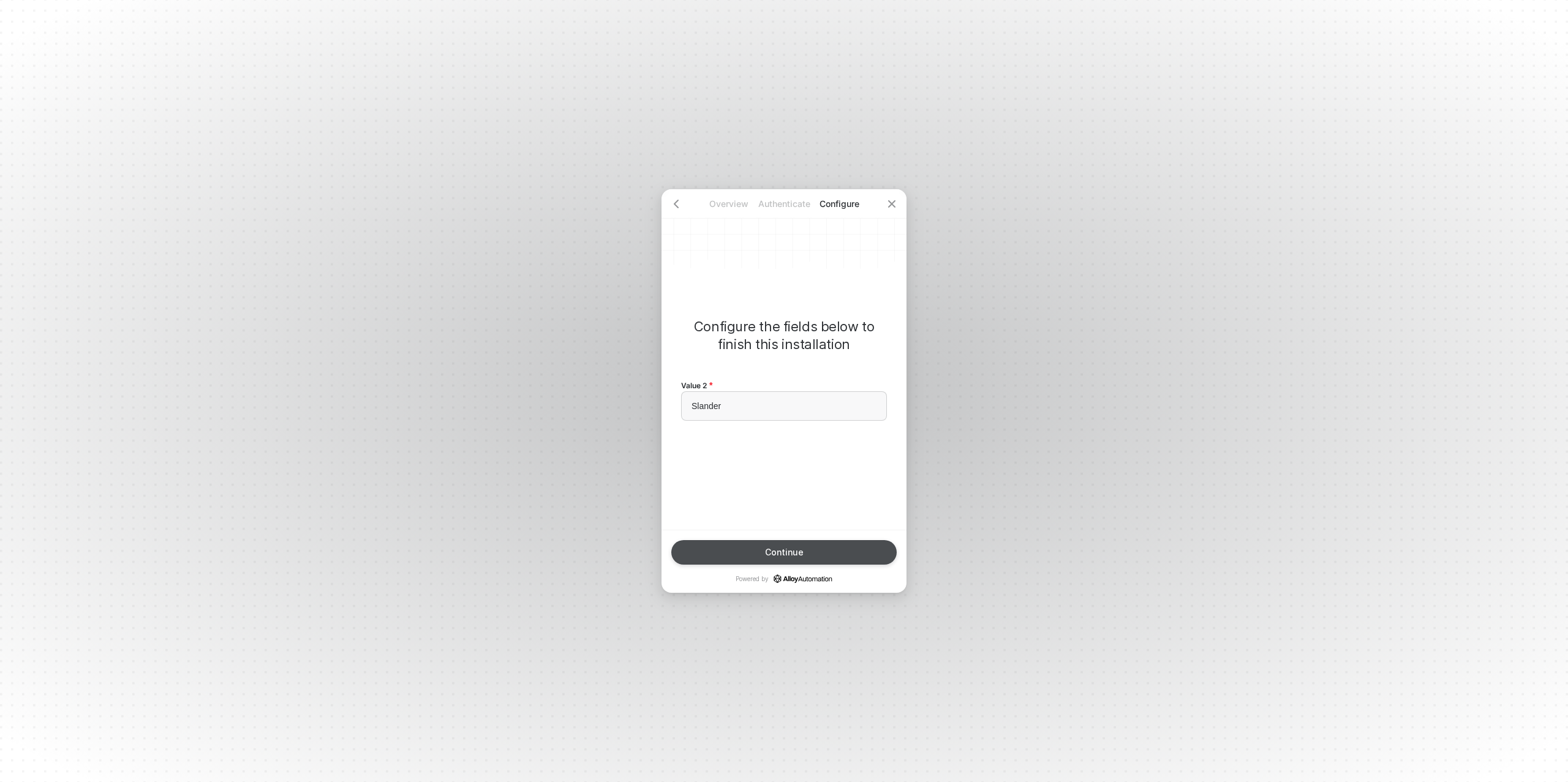
click at [792, 543] on button "Continue" at bounding box center [783, 552] width 225 height 24
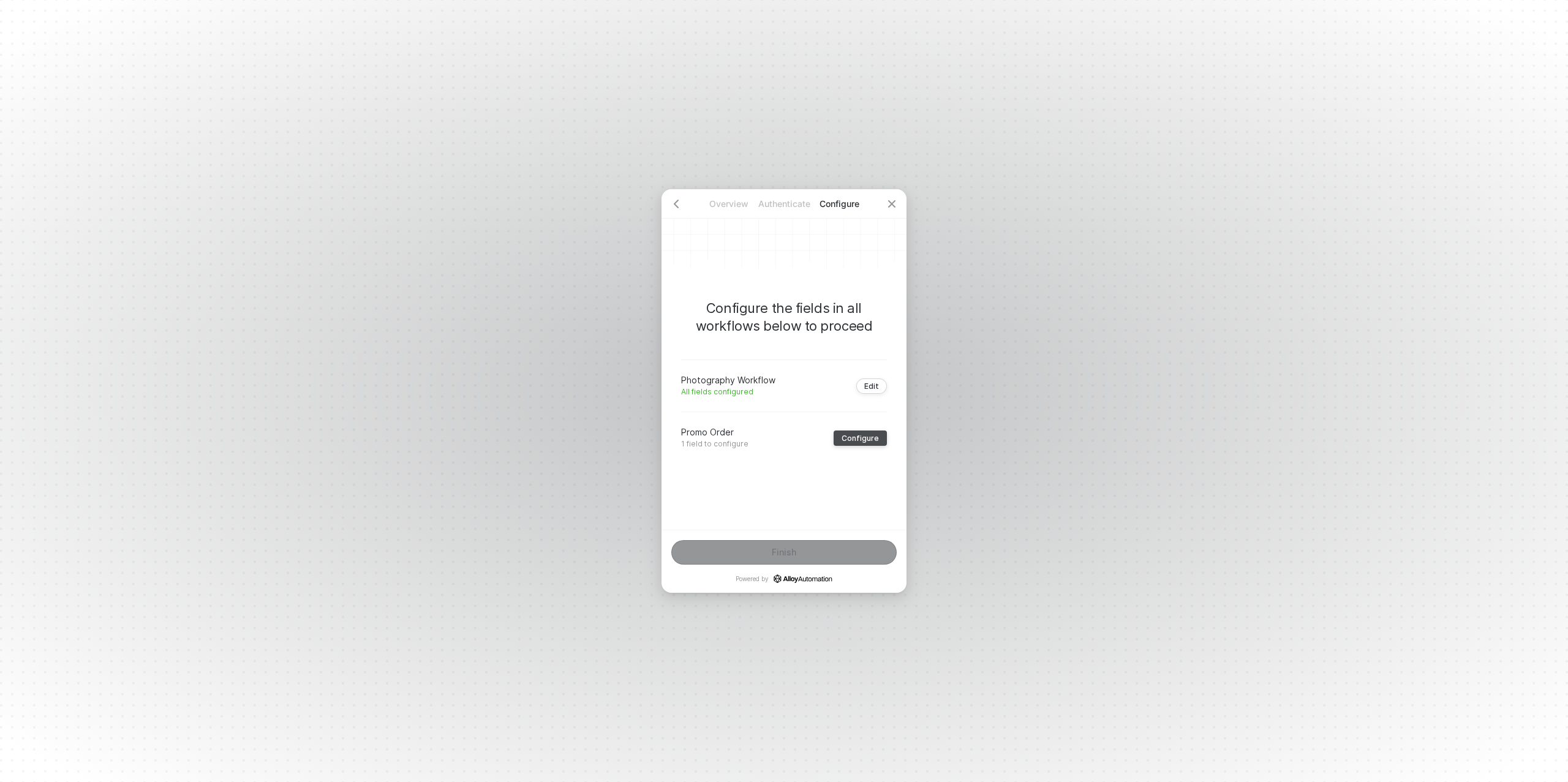
click at [869, 441] on div "Configure" at bounding box center [860, 438] width 37 height 9
click at [728, 403] on div "﻿" at bounding box center [784, 406] width 185 height 10
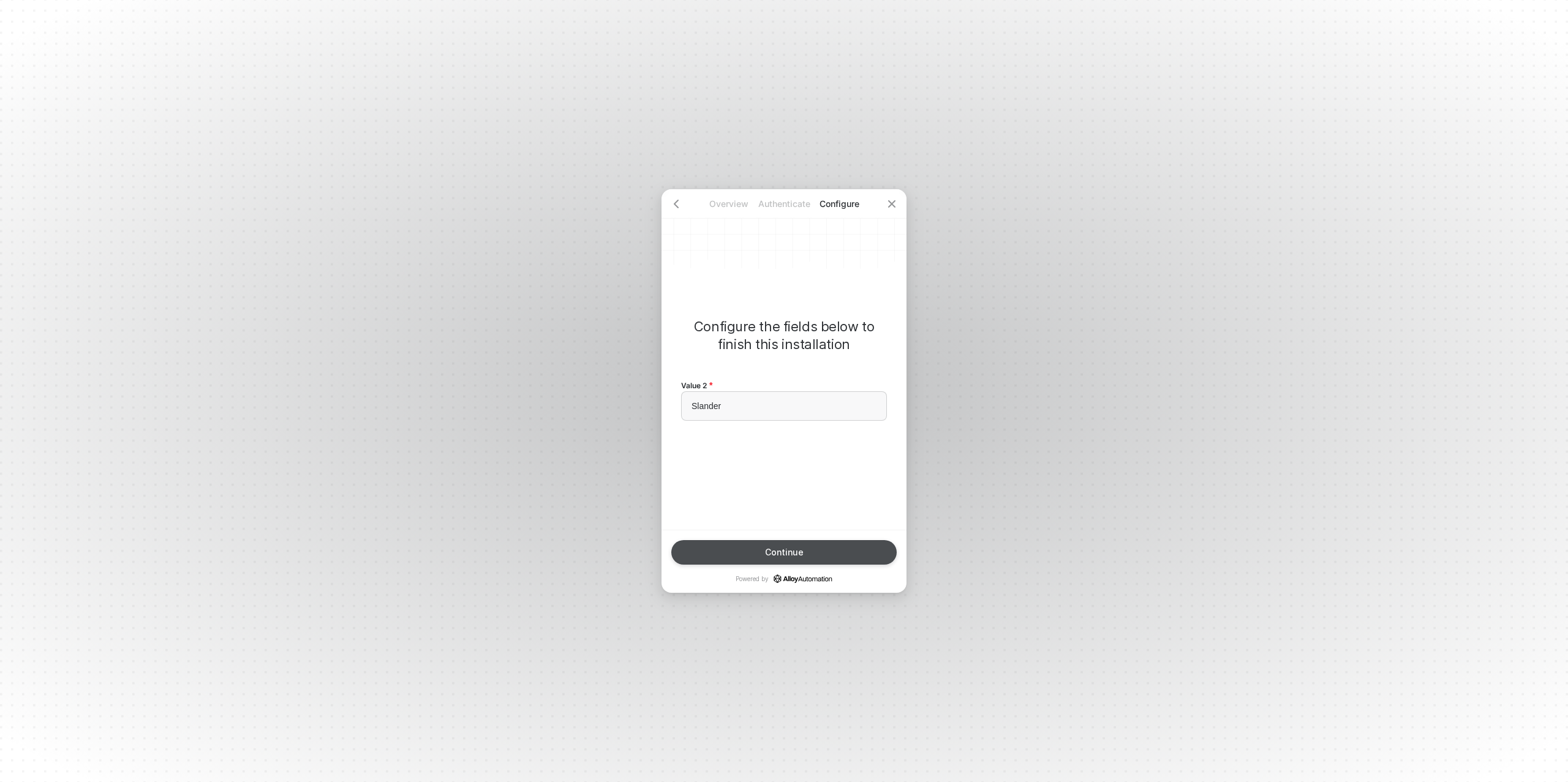
click at [787, 554] on div "Continue" at bounding box center [784, 552] width 39 height 9
click at [787, 554] on div "Finish" at bounding box center [784, 552] width 24 height 9
